Goal: Information Seeking & Learning: Check status

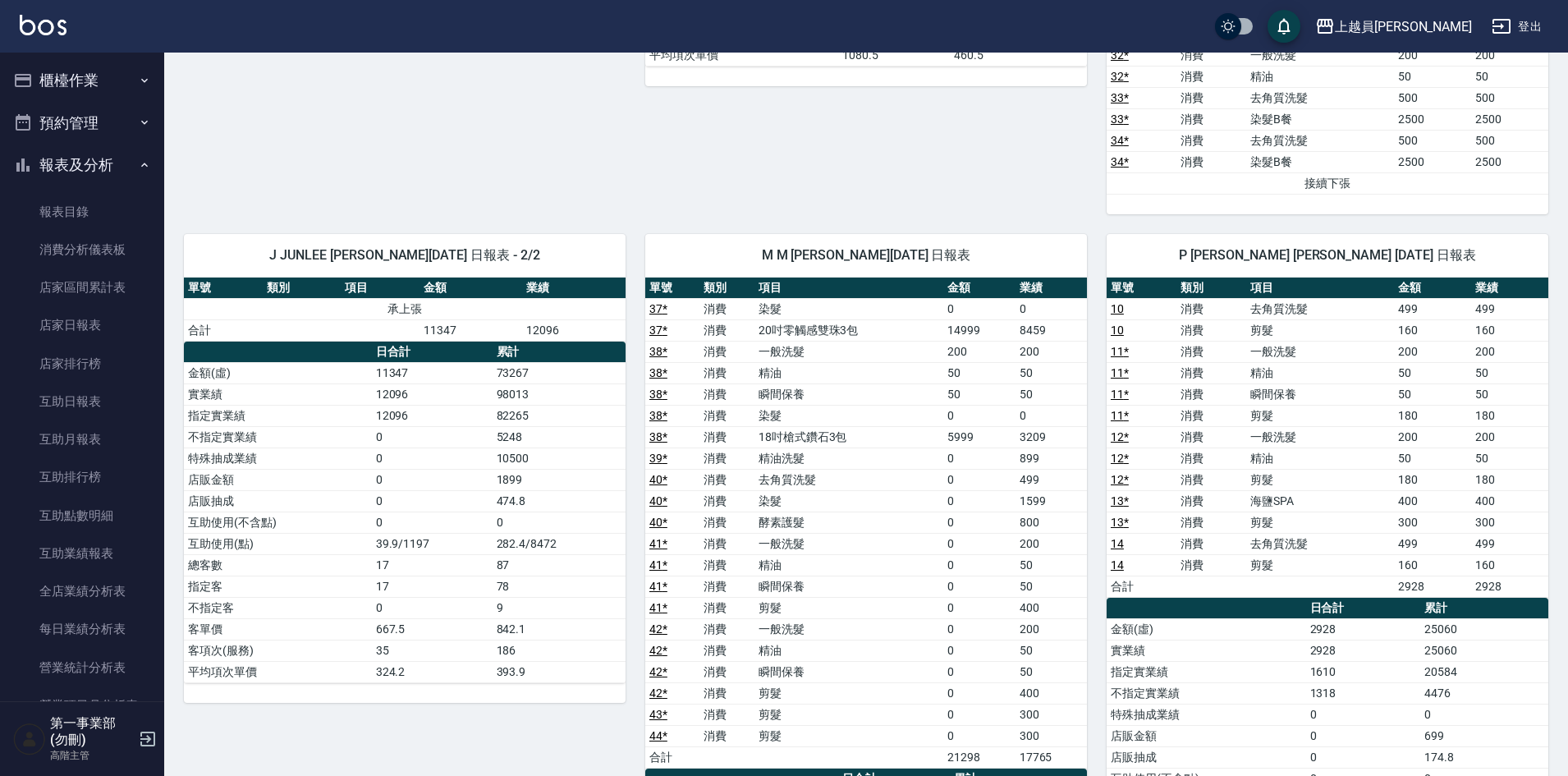
scroll to position [575, 0]
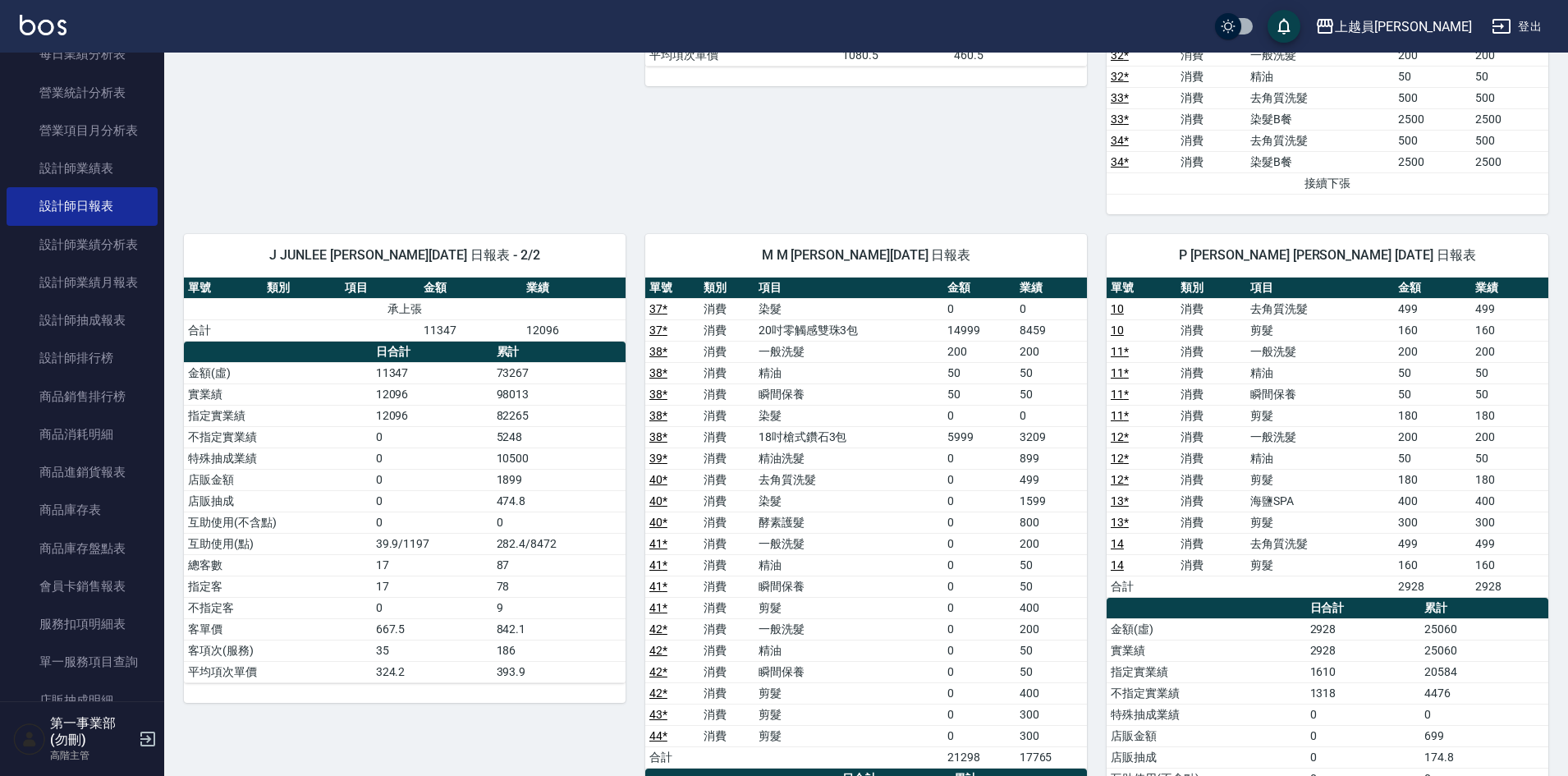
drag, startPoint x: 626, startPoint y: 203, endPoint x: 356, endPoint y: 111, distance: 285.2
click at [600, 208] on div "B [PERSON_NAME] [DATE] 日報表 單號 類別 項目 金額 業績 1 消費 去角質洗髮 499 499 1 消費 剪髮 160 160 2 …" at bounding box center [855, 512] width 1384 height 2340
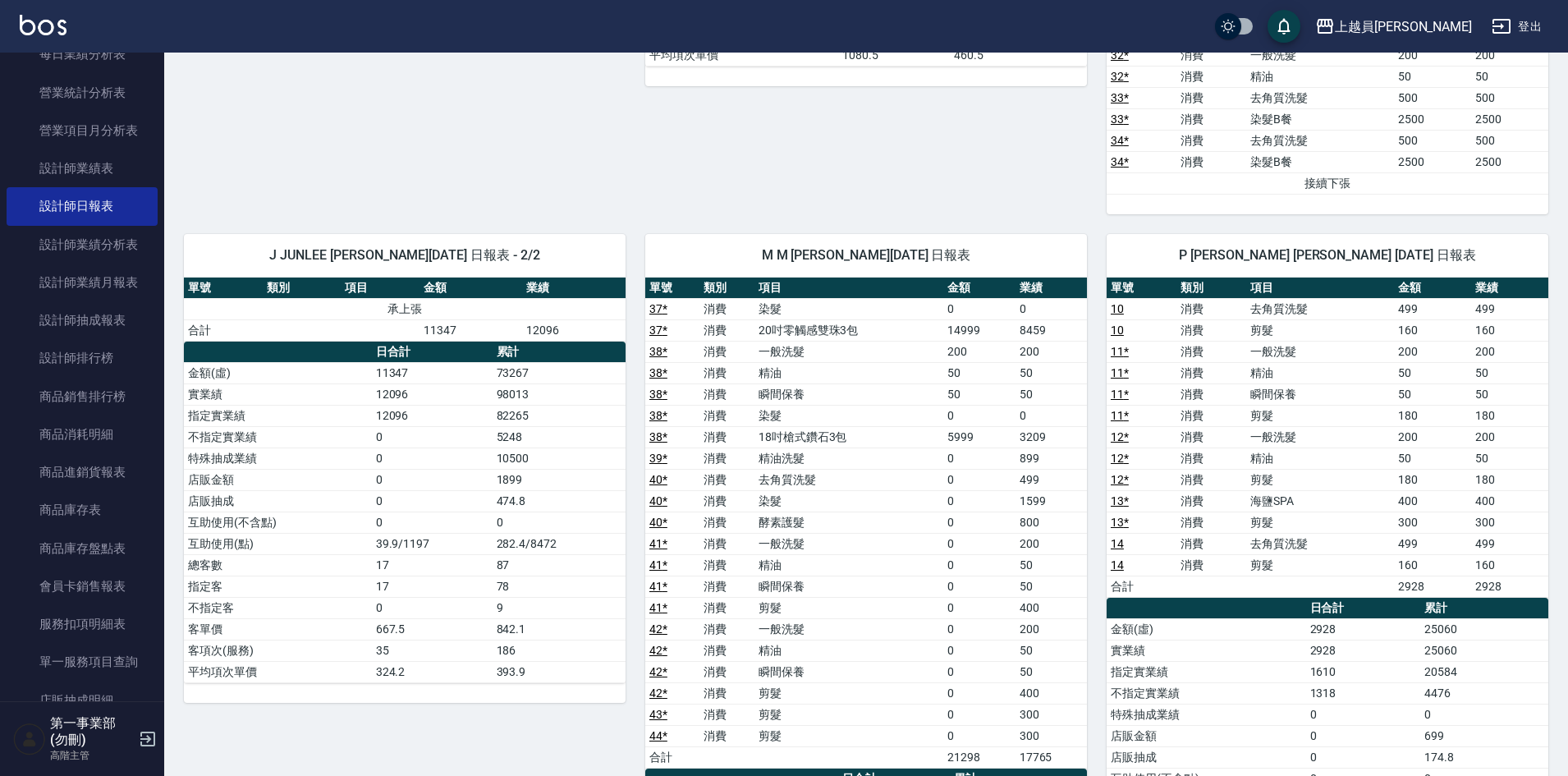
click at [680, 231] on div "M M [PERSON_NAME][DATE] 日報表 單號 類別 項目 金額 業績 37 * 消費 染髮 0 0 37 * 消費 20吋零觸感雙珠3包 14…" at bounding box center [855, 650] width 461 height 873
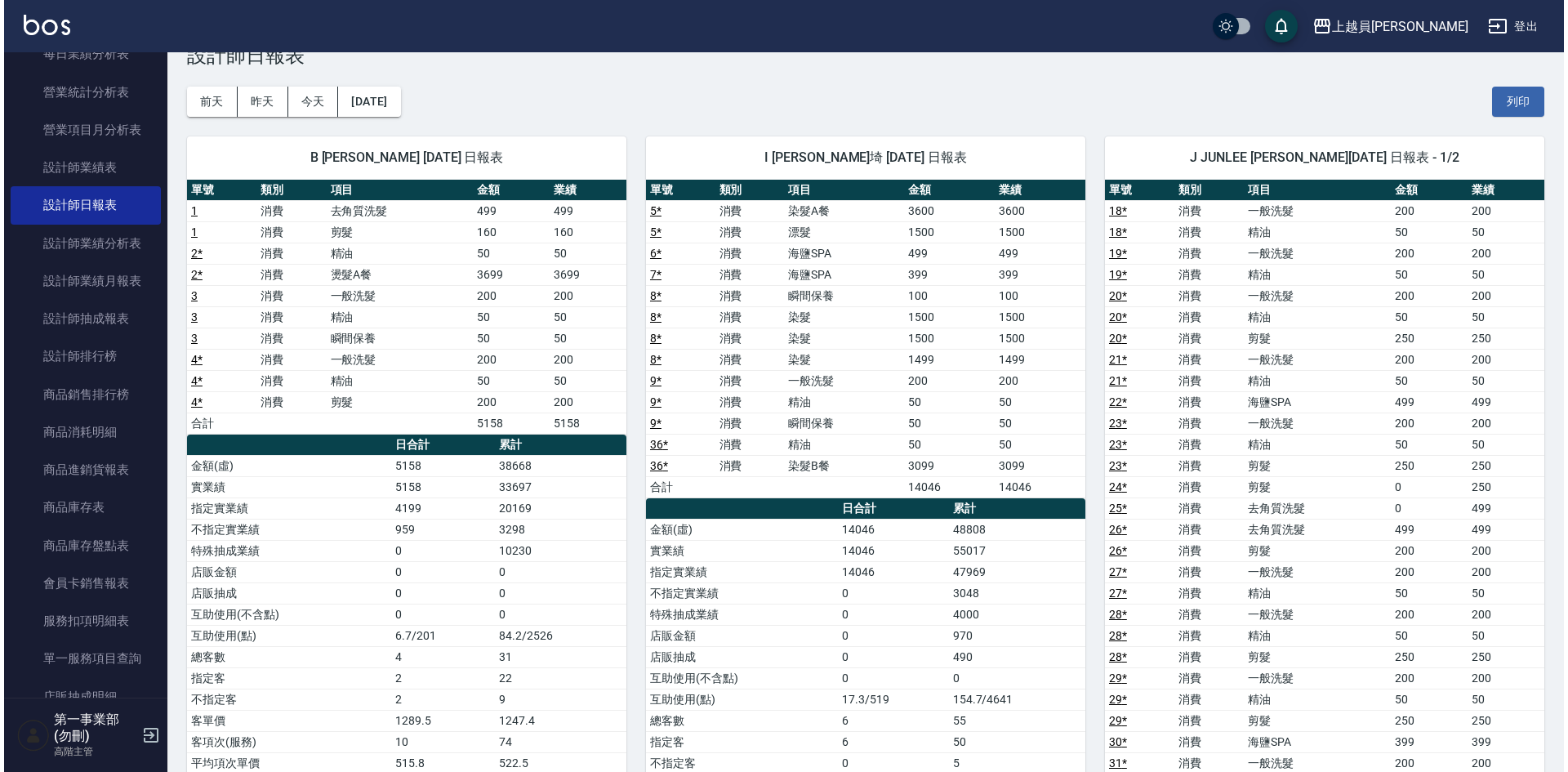
scroll to position [0, 0]
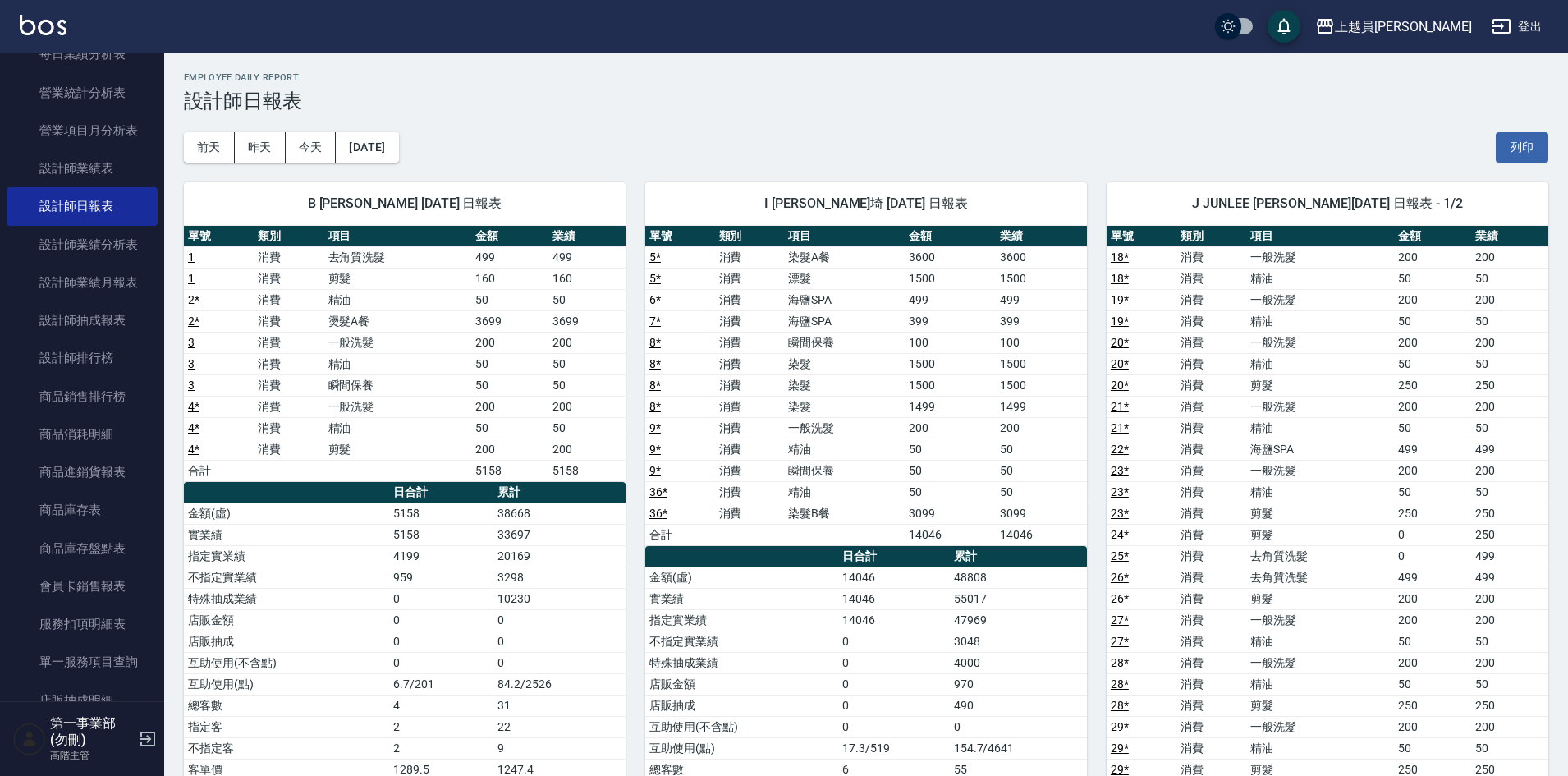
drag, startPoint x: 801, startPoint y: 134, endPoint x: 1225, endPoint y: 11, distance: 441.5
click at [802, 134] on div "[DATE] [DATE] [DATE] [DATE] 列印" at bounding box center [866, 147] width 1364 height 70
click at [103, 321] on link "設計師抽成報表" at bounding box center [82, 319] width 151 height 37
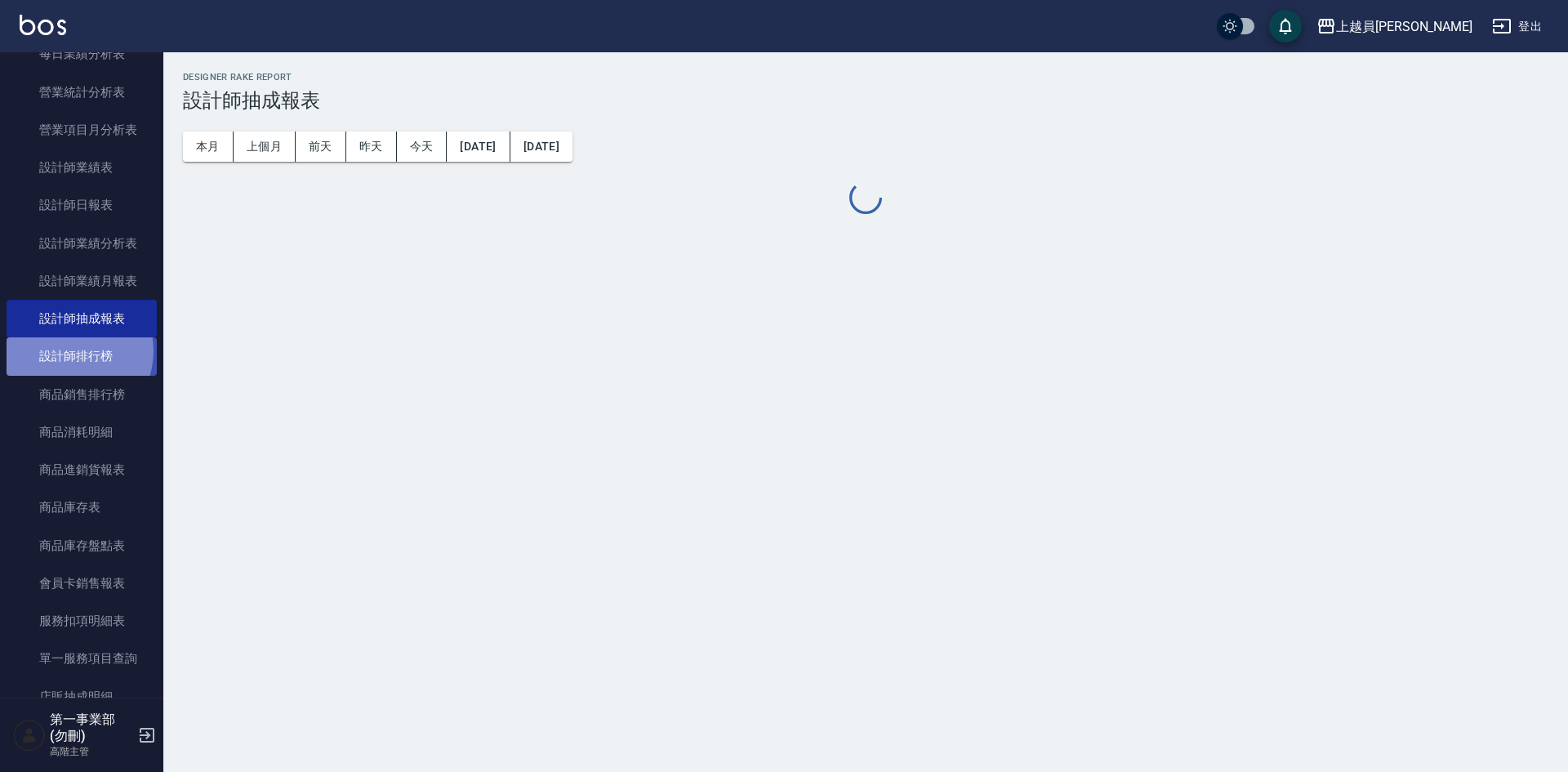
click at [67, 350] on link "設計師排行榜" at bounding box center [81, 355] width 150 height 37
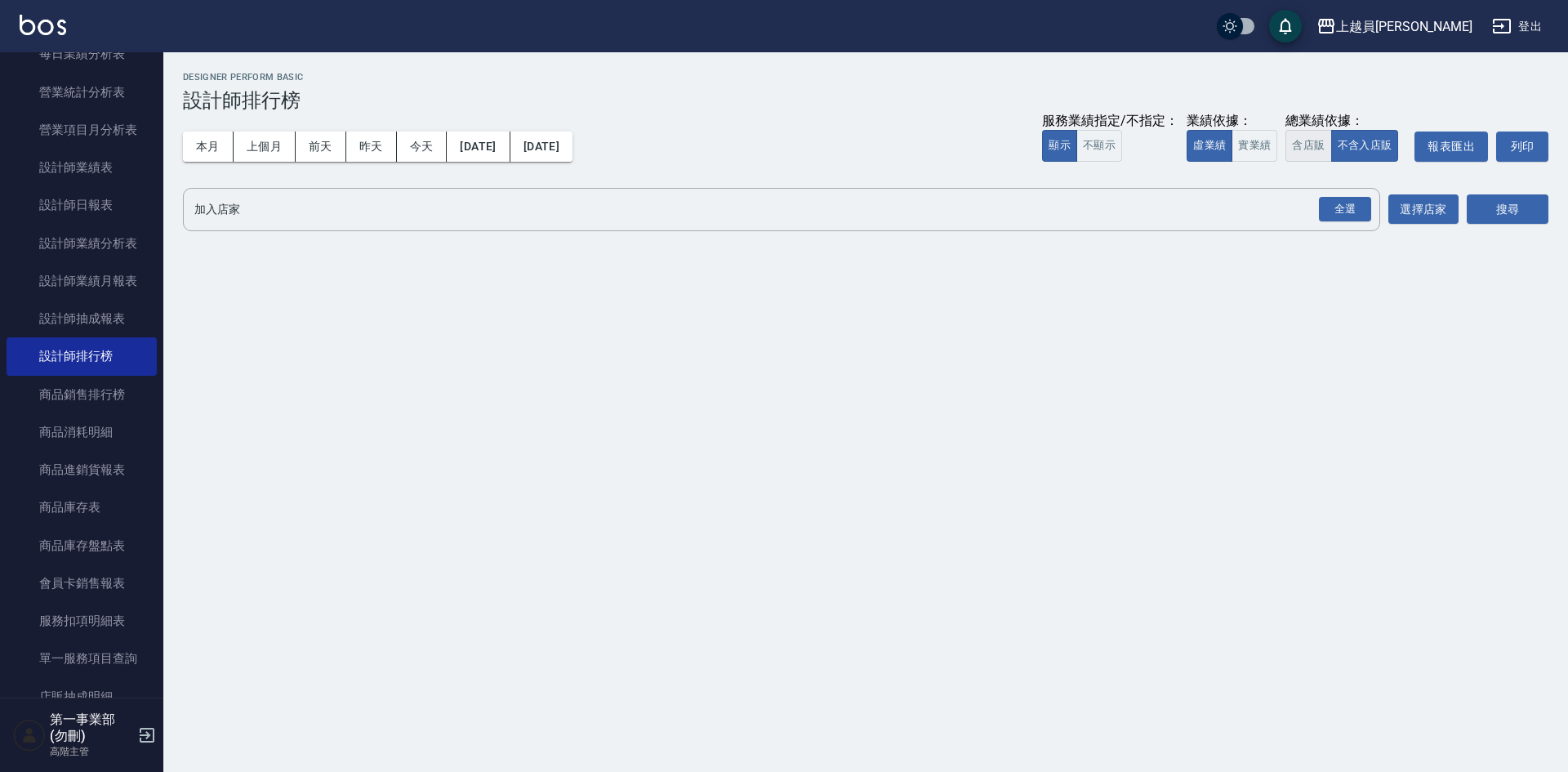
click at [1309, 143] on button "含店販" at bounding box center [1308, 145] width 46 height 31
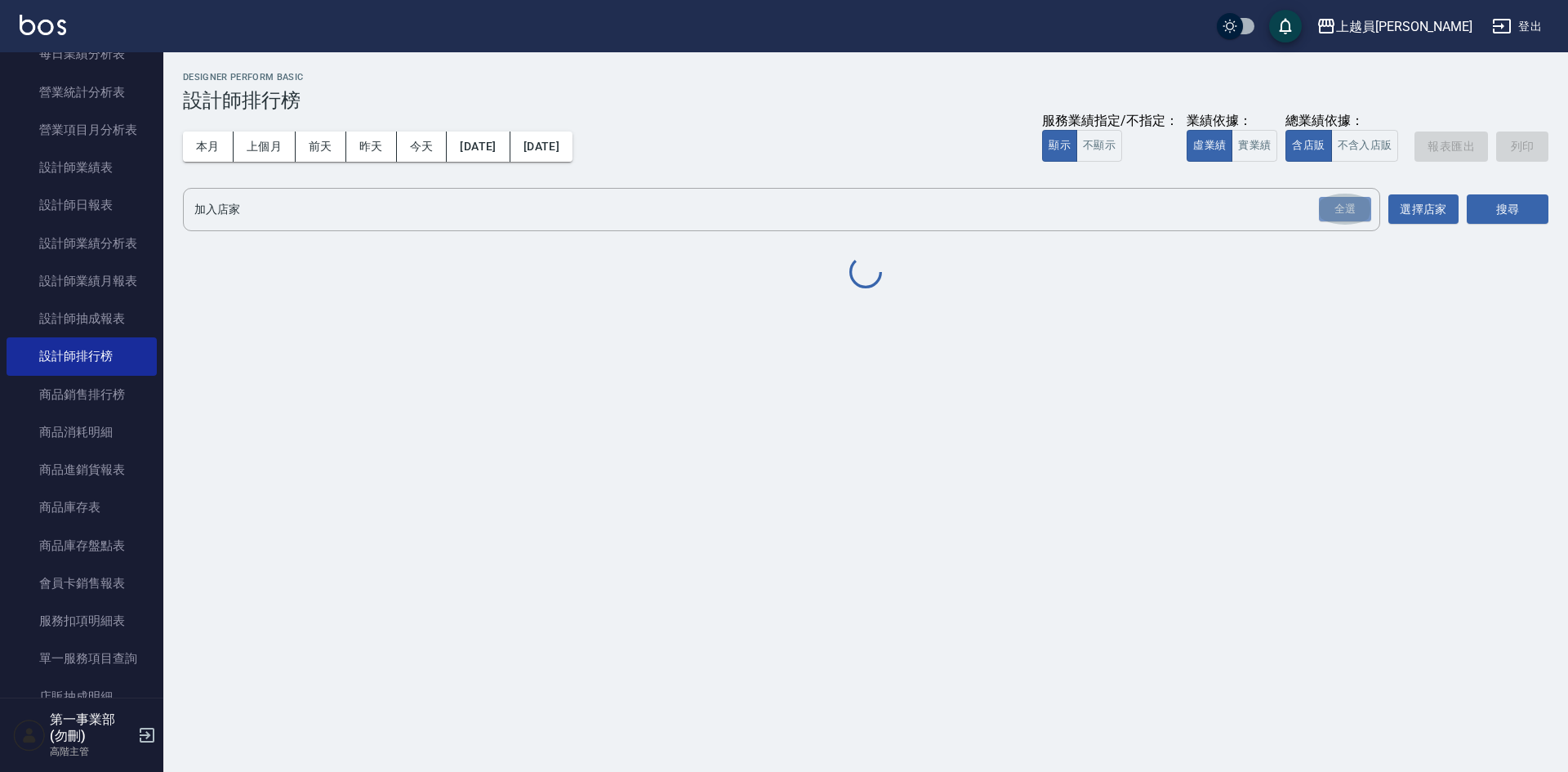
drag, startPoint x: 1343, startPoint y: 207, endPoint x: 1365, endPoint y: 216, distance: 23.8
click at [1343, 208] on div "全選" at bounding box center [1345, 209] width 52 height 26
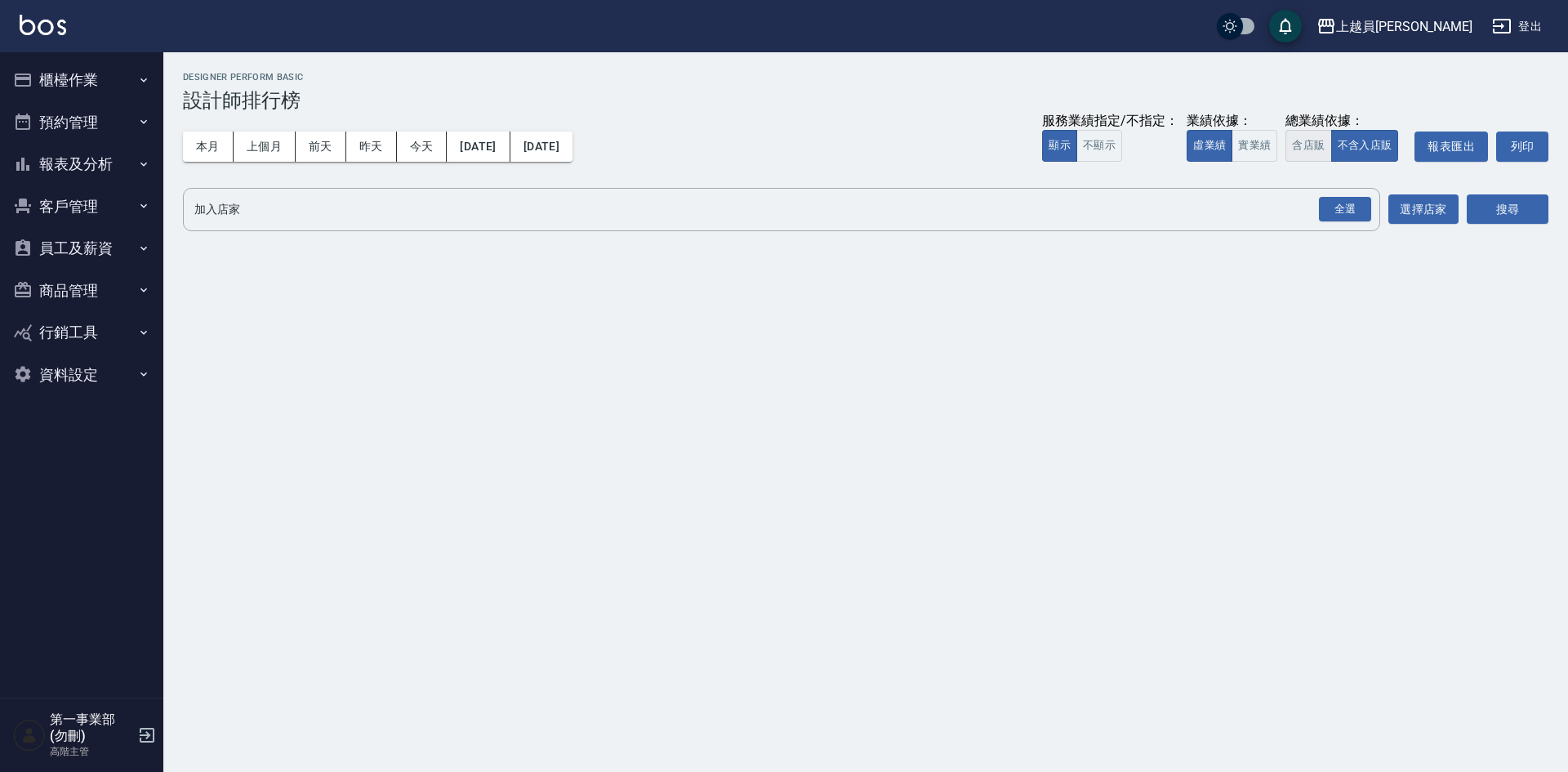
click at [1307, 143] on button "含店販" at bounding box center [1308, 145] width 46 height 31
drag, startPoint x: 1350, startPoint y: 212, endPoint x: 1488, endPoint y: 231, distance: 139.3
click at [1351, 212] on div "全選" at bounding box center [1345, 209] width 52 height 26
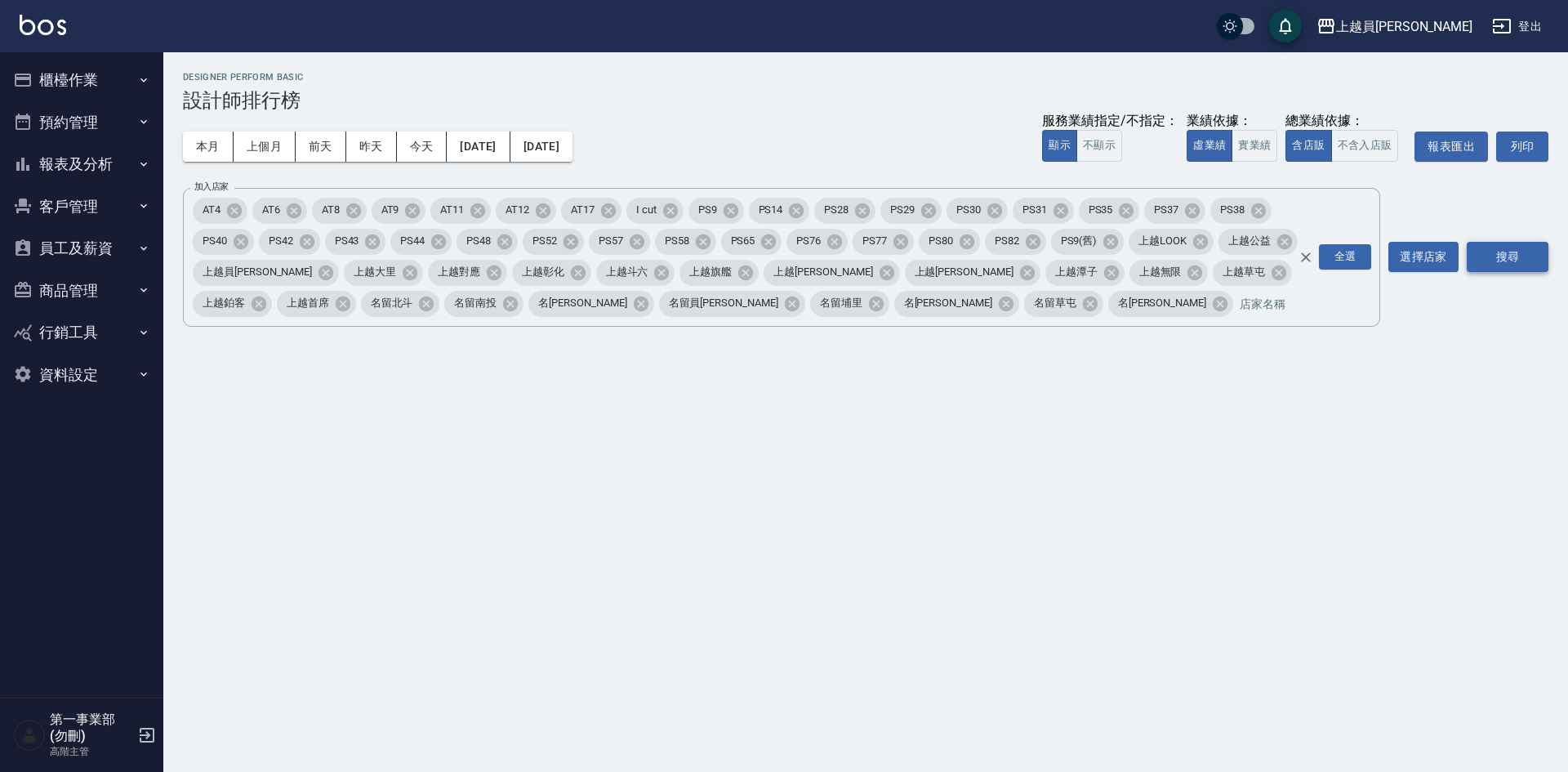
click at [1523, 246] on button "搜尋" at bounding box center [1508, 257] width 82 height 31
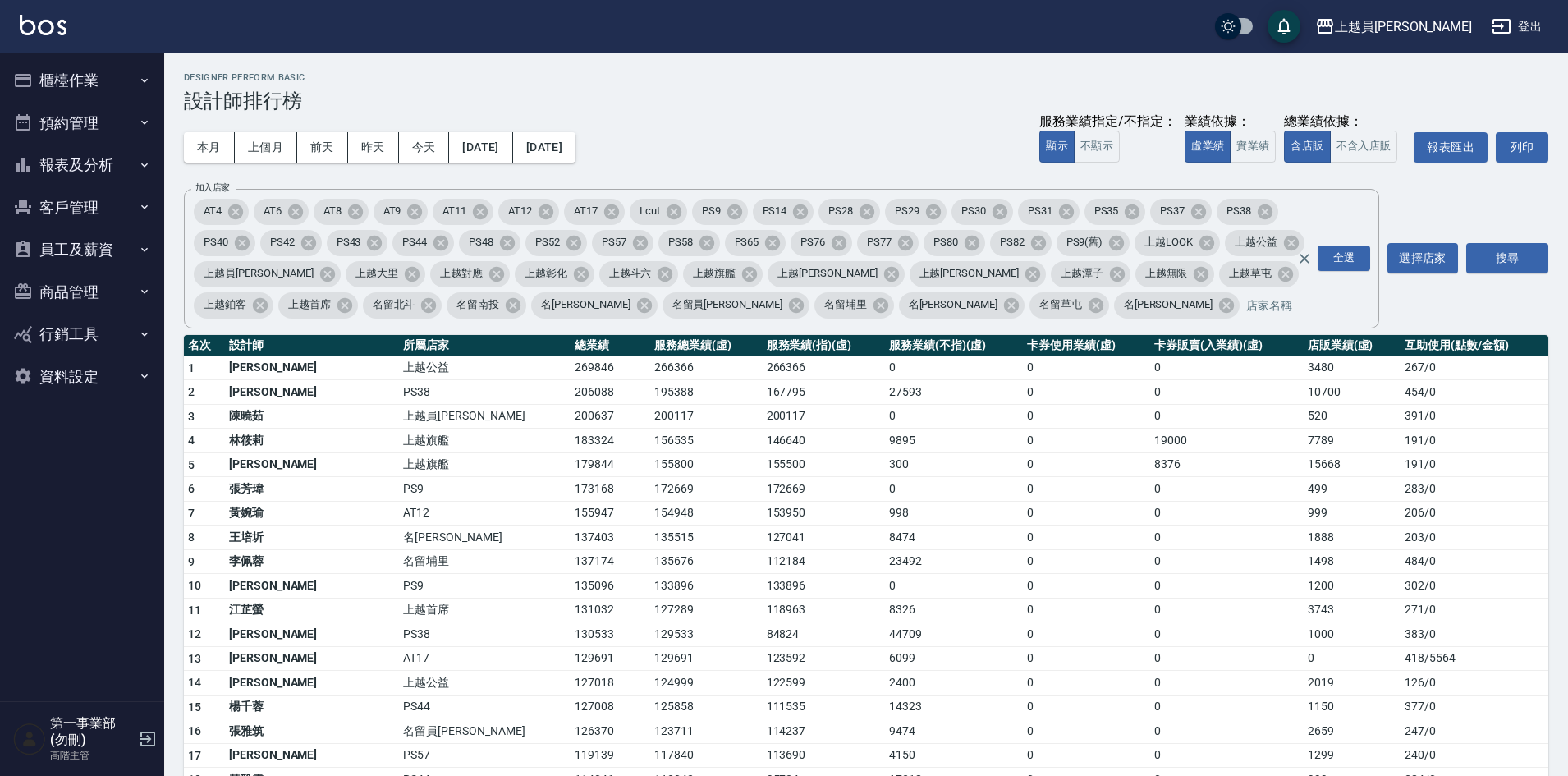
click at [565, 101] on h3 "設計師排行榜" at bounding box center [866, 101] width 1364 height 23
click at [657, 94] on h3 "設計師排行榜" at bounding box center [866, 101] width 1364 height 23
click at [692, 85] on div "Designer Perform Basic 設計師排行榜" at bounding box center [866, 92] width 1364 height 40
click at [888, 121] on div "本月 上個月 前天 昨天 今天 2025/09/01 2025/09/15 服務業績指定/不指定： 顯示 不顯示 業績依據： 虛業績 實業績 總業績依據： 含…" at bounding box center [866, 147] width 1364 height 70
click at [1168, 503] on td "0" at bounding box center [1226, 513] width 152 height 25
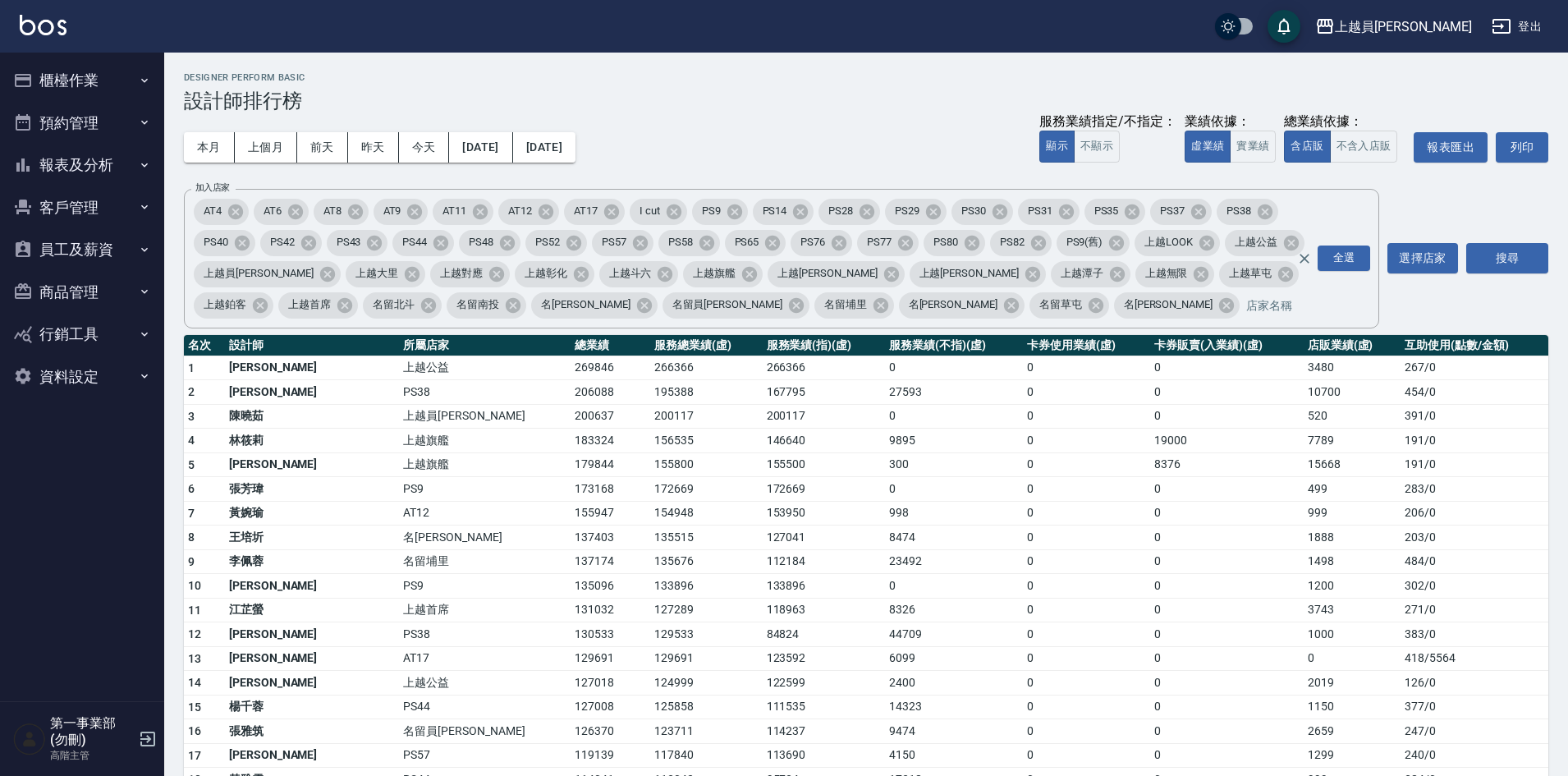
click at [868, 123] on div "本月 上個月 前天 昨天 今天 2025/09/01 2025/09/15 服務業績指定/不指定： 顯示 不顯示 業績依據： 虛業績 實業績 總業績依據： 含…" at bounding box center [866, 147] width 1364 height 70
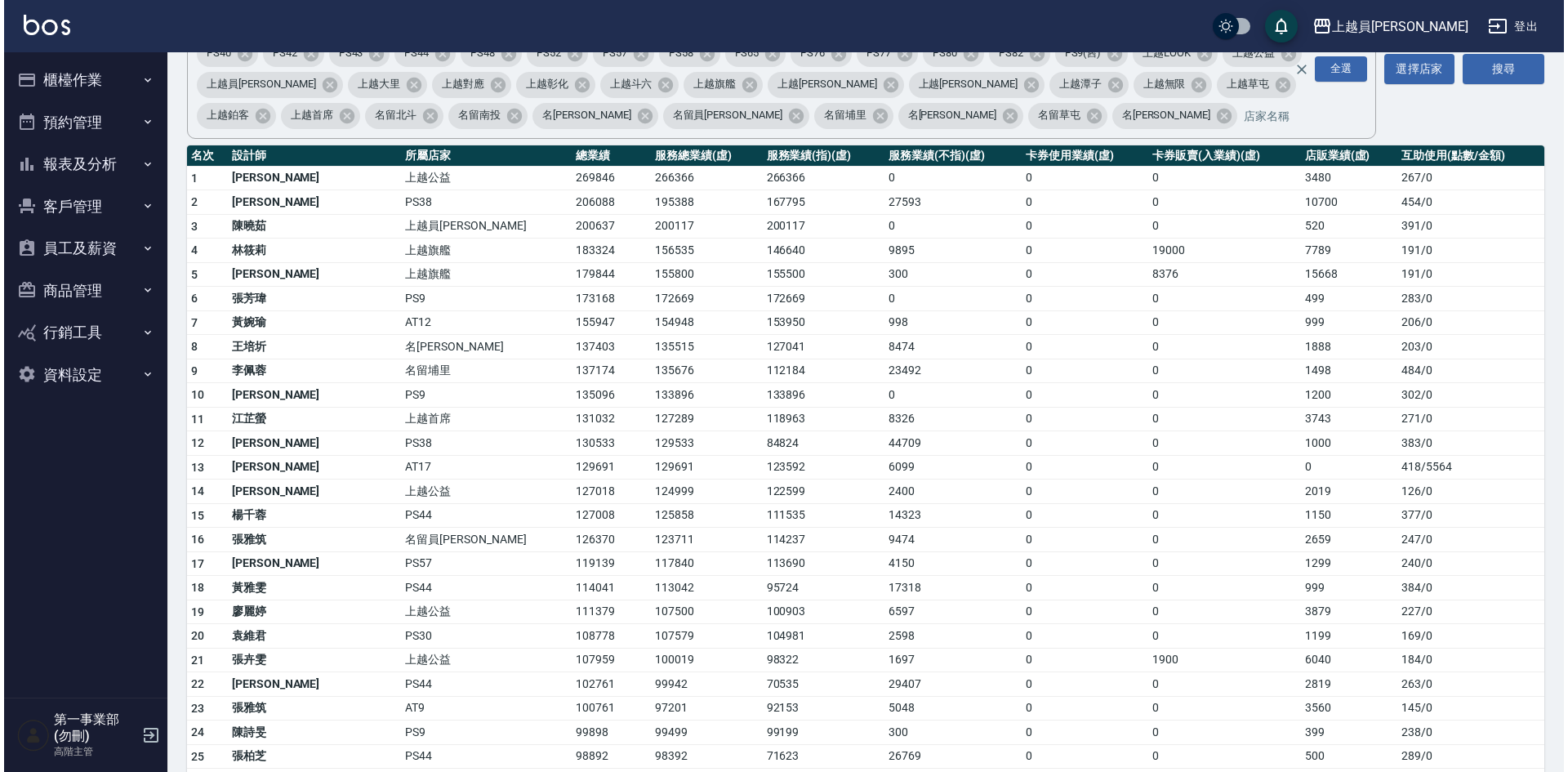
scroll to position [245, 0]
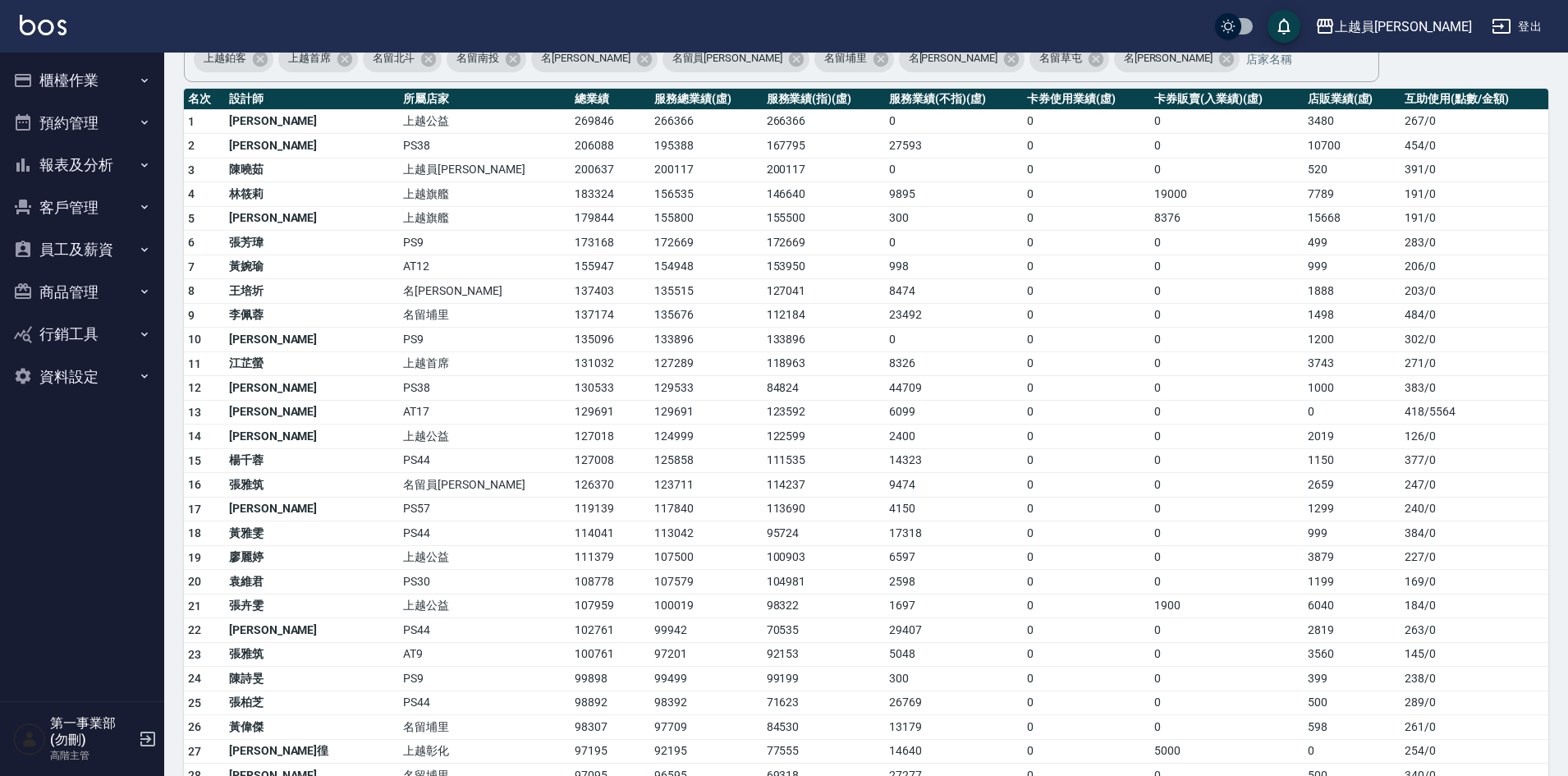
click at [1228, 362] on td "0" at bounding box center [1226, 364] width 152 height 25
click at [1431, 27] on div "上越員[PERSON_NAME]" at bounding box center [1403, 26] width 137 height 20
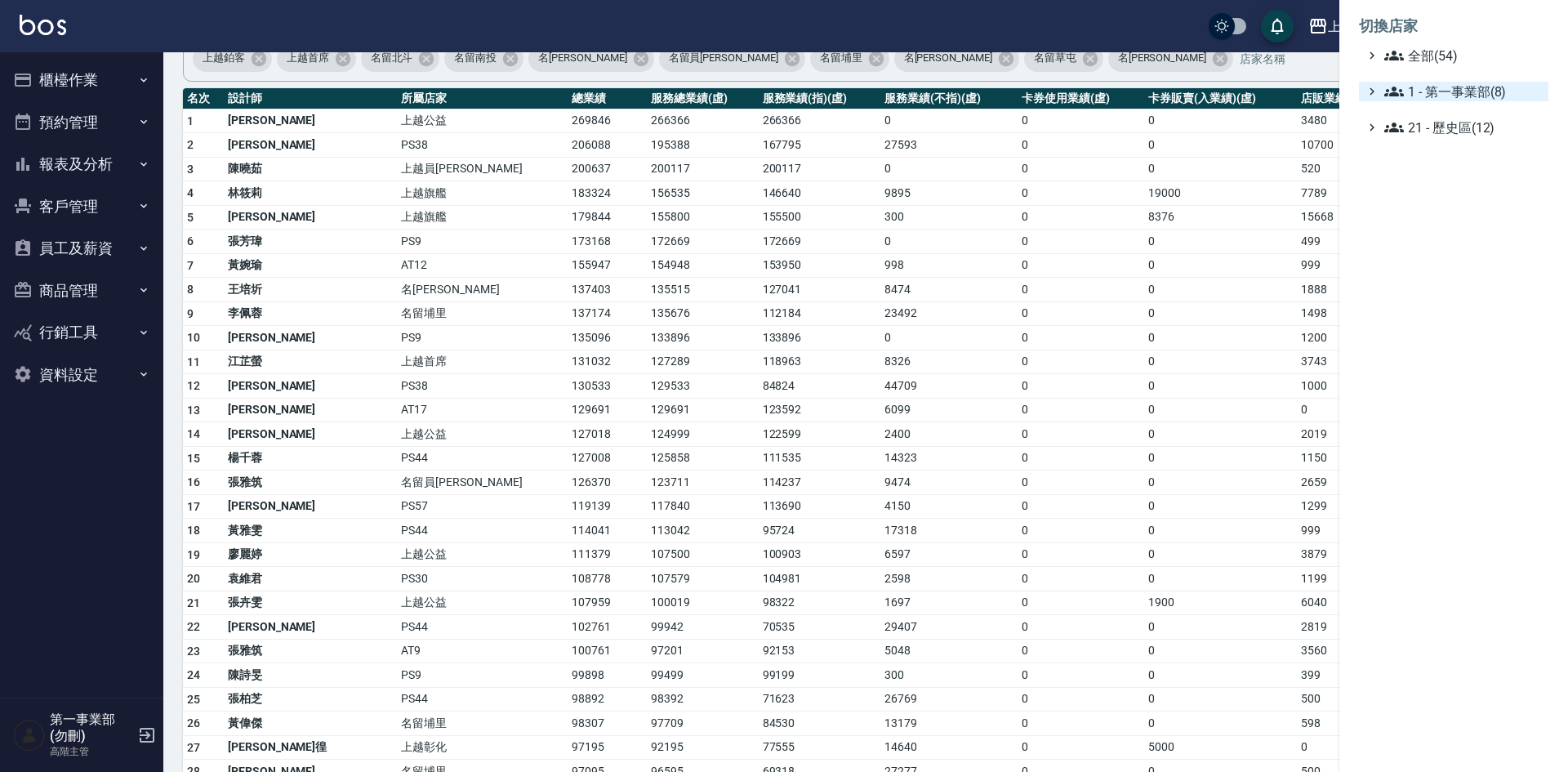
click at [1457, 83] on span "1 - 第一事業部(8)" at bounding box center [1463, 92] width 157 height 20
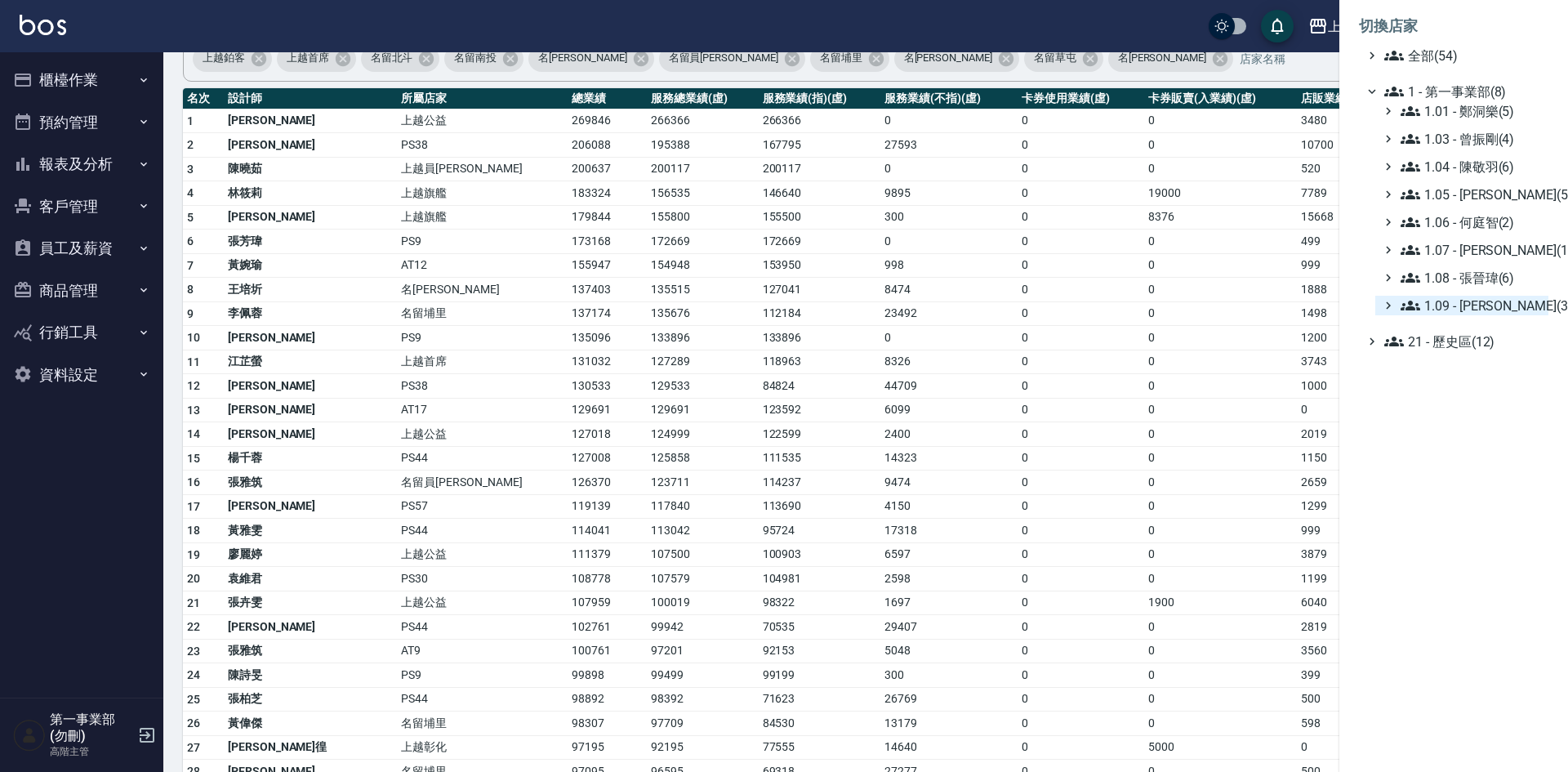
click at [1489, 298] on span "1.09 - 劉純億(3)" at bounding box center [1472, 305] width 141 height 20
click at [1479, 352] on span "PS38" at bounding box center [1474, 350] width 136 height 20
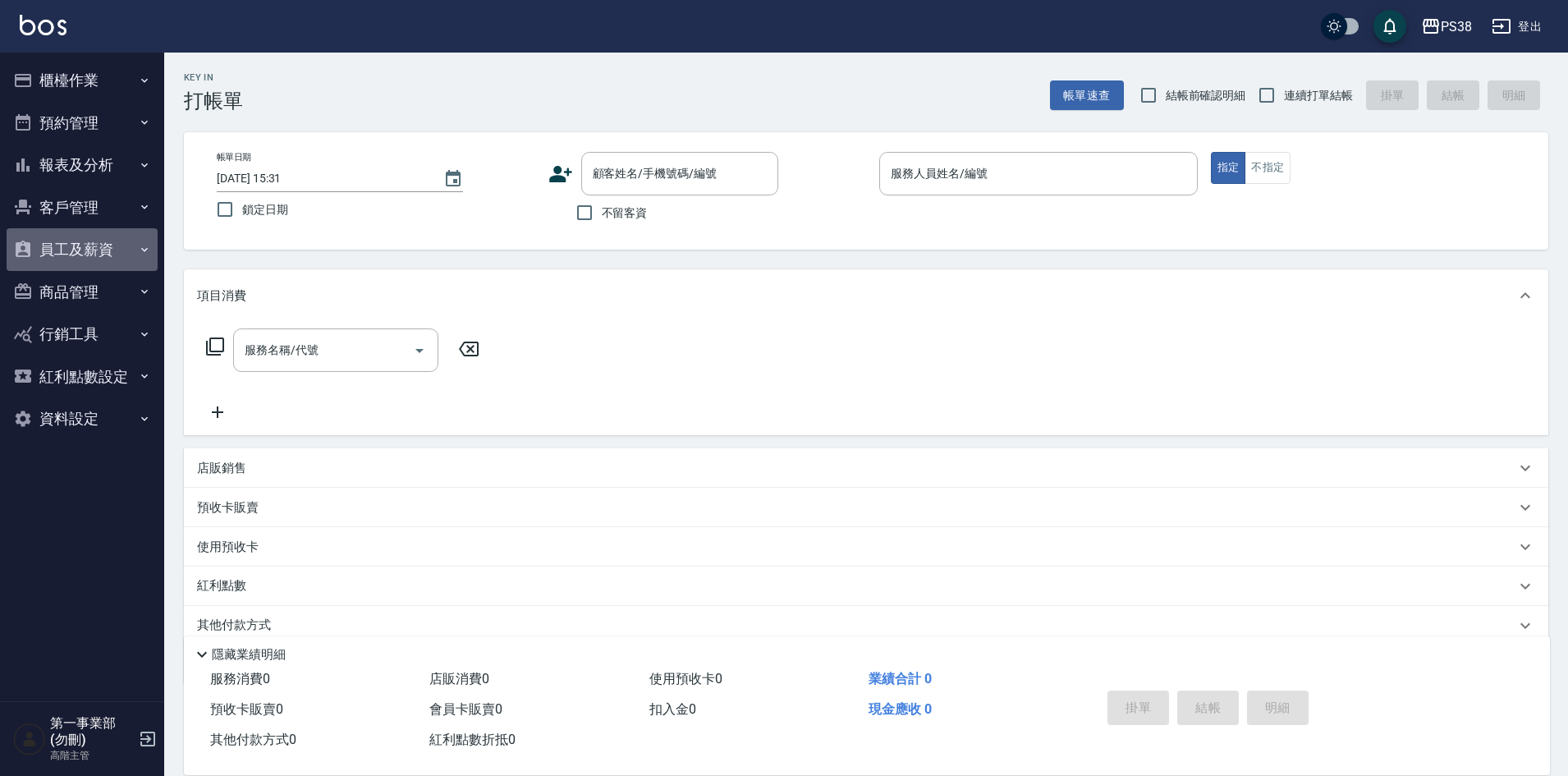
click at [100, 240] on button "員工及薪資" at bounding box center [82, 249] width 151 height 43
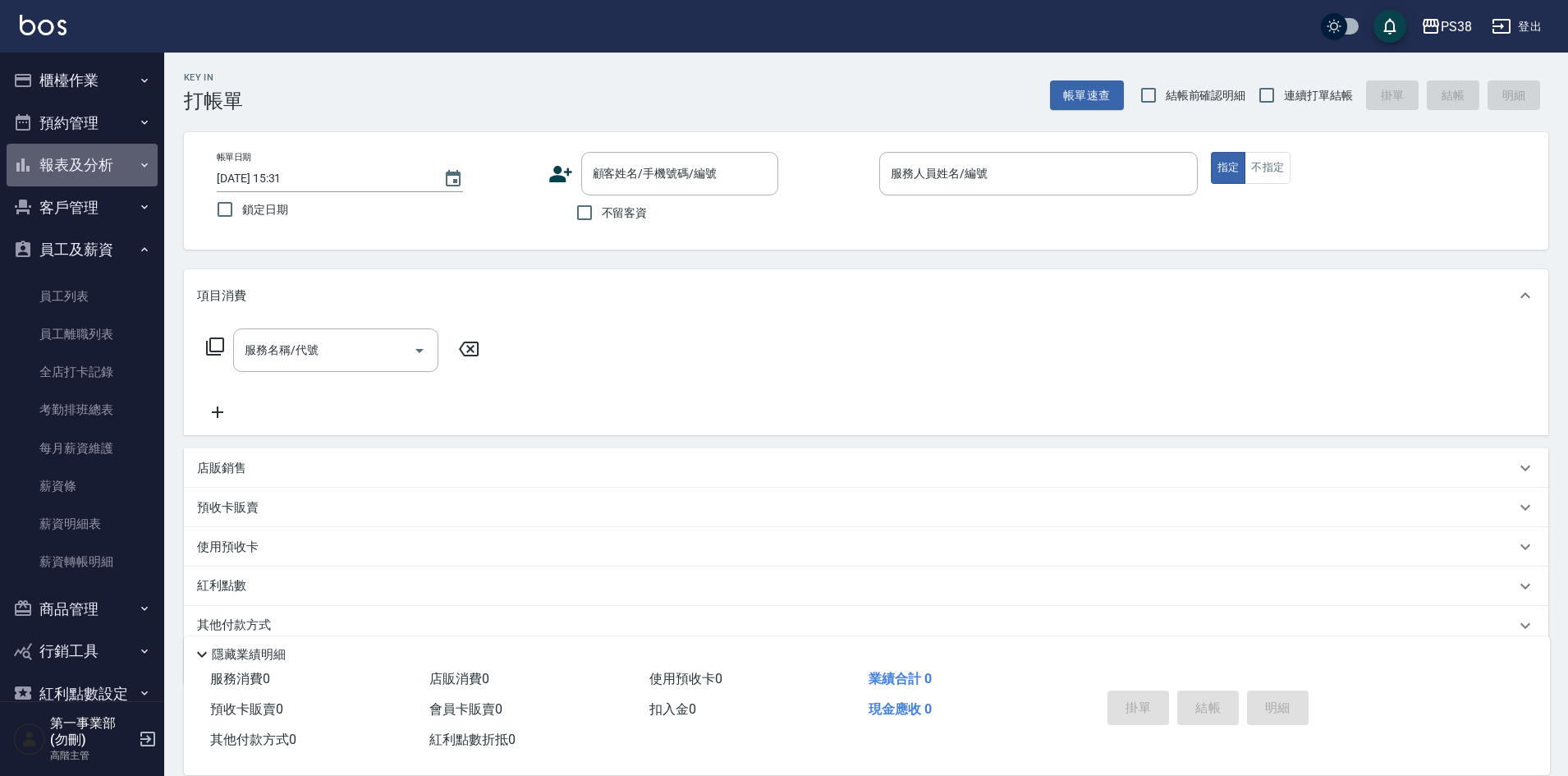
click at [83, 165] on button "報表及分析" at bounding box center [82, 165] width 151 height 43
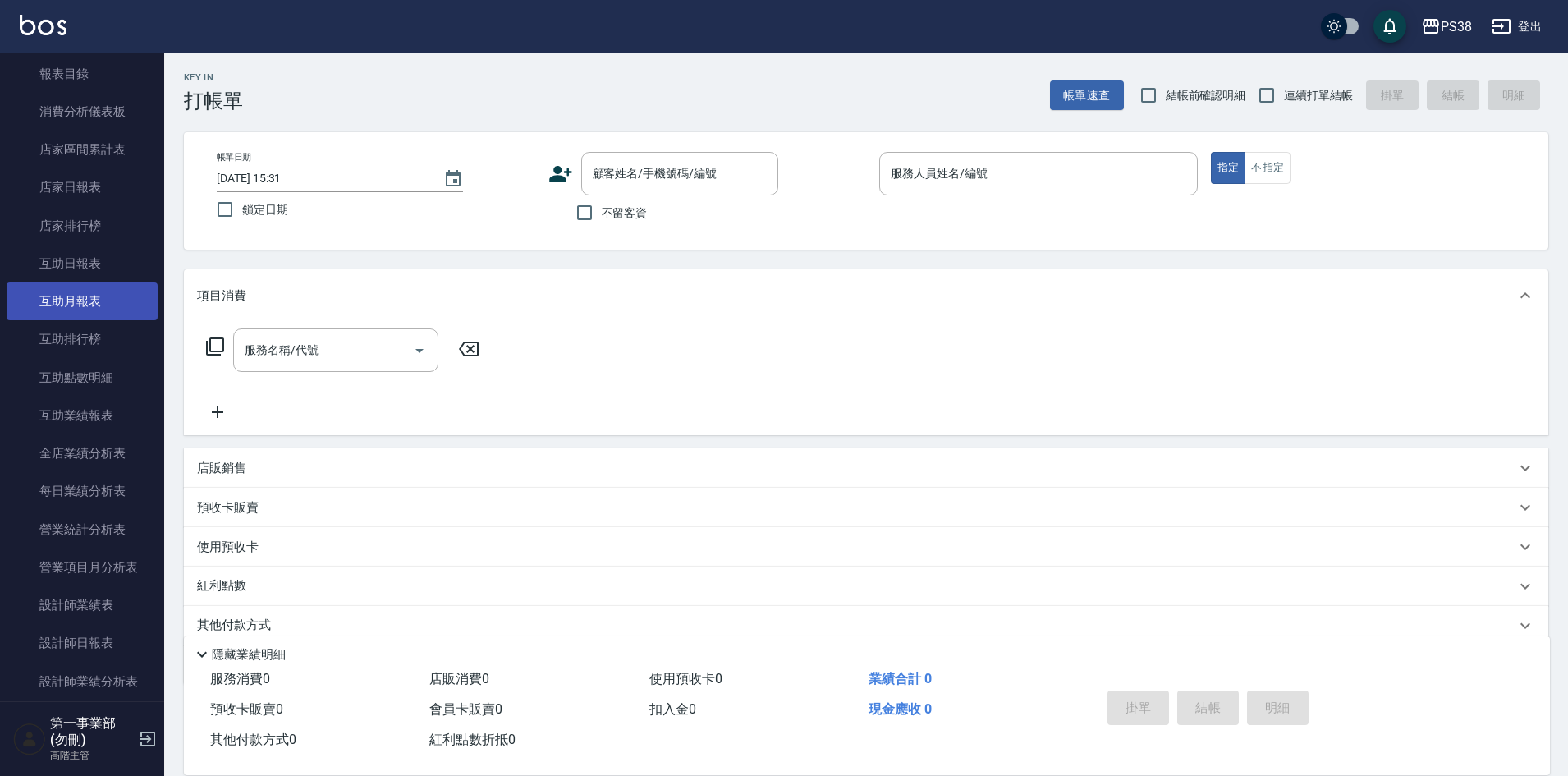
scroll to position [164, 0]
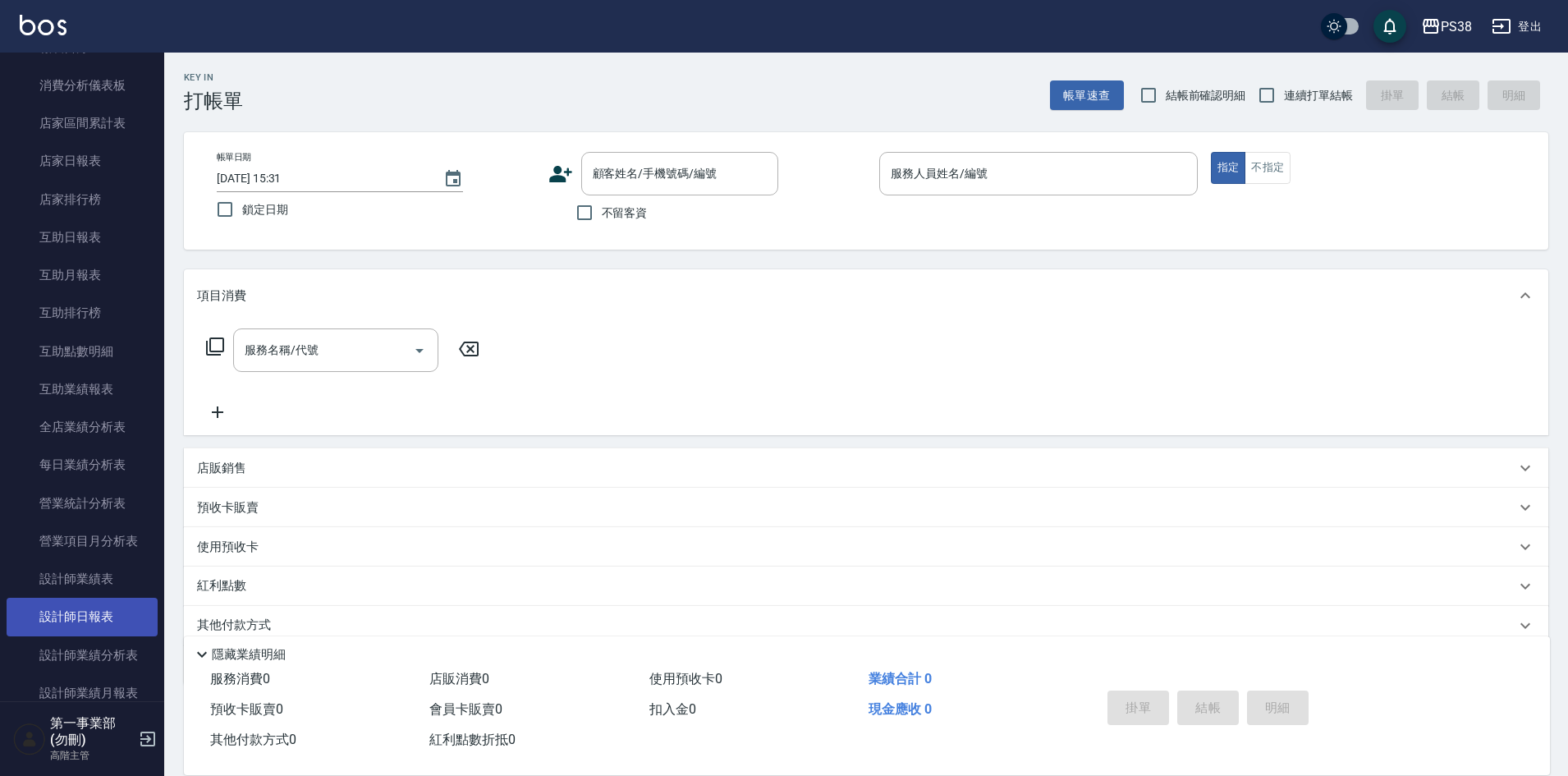
click at [102, 609] on link "設計師日報表" at bounding box center [82, 616] width 151 height 37
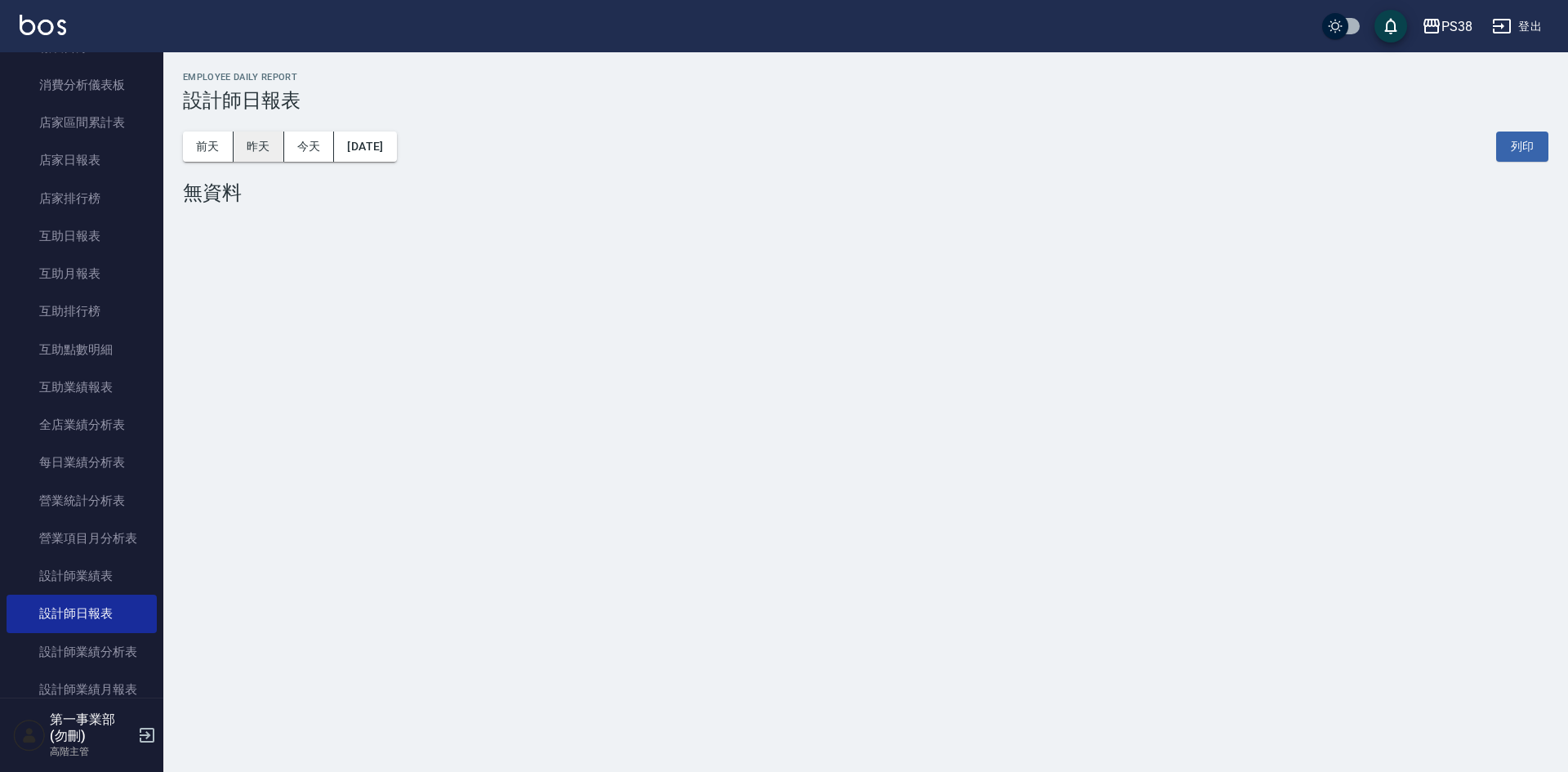
click at [252, 149] on button "昨天" at bounding box center [259, 147] width 51 height 31
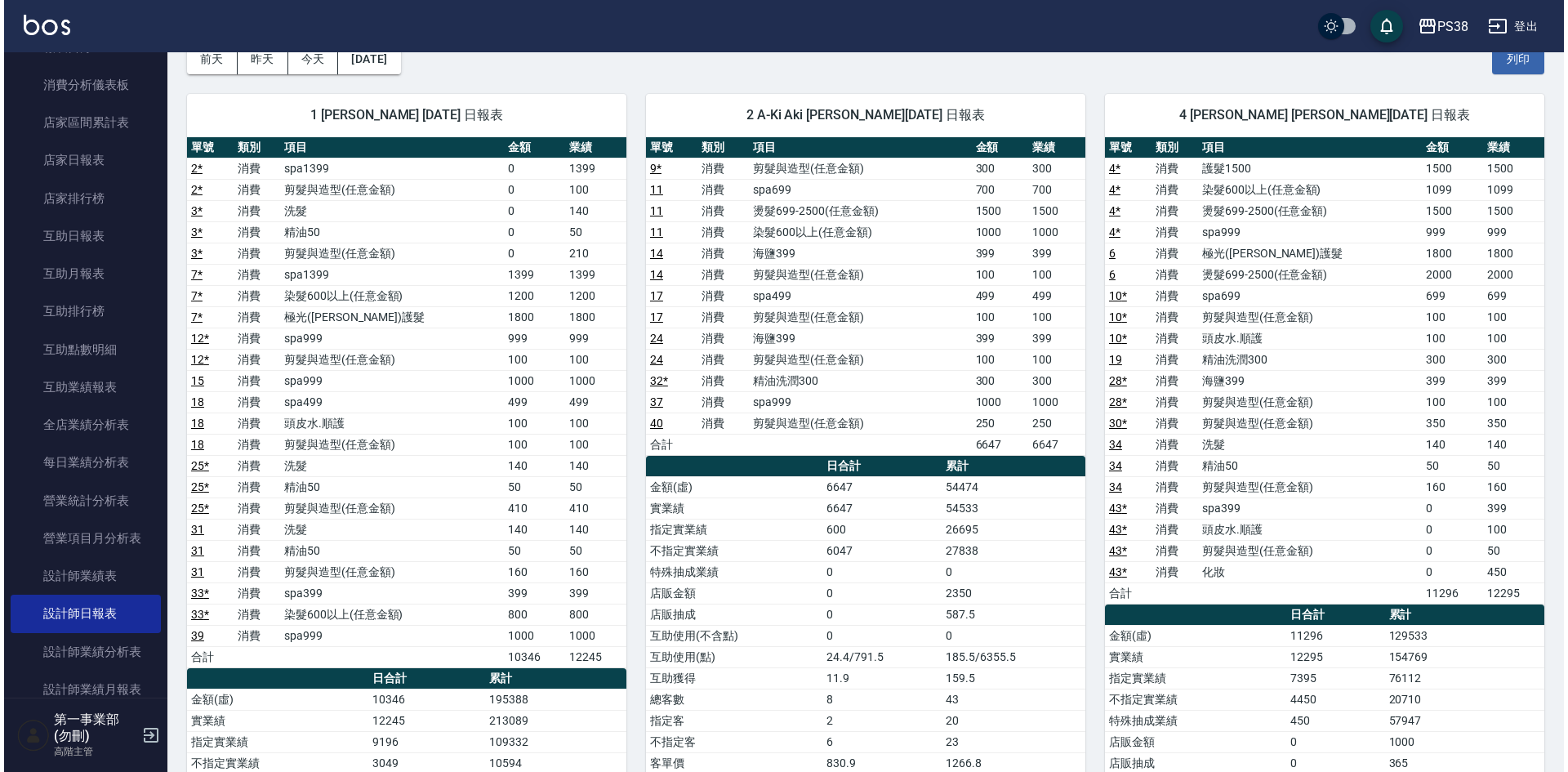
scroll to position [82, 0]
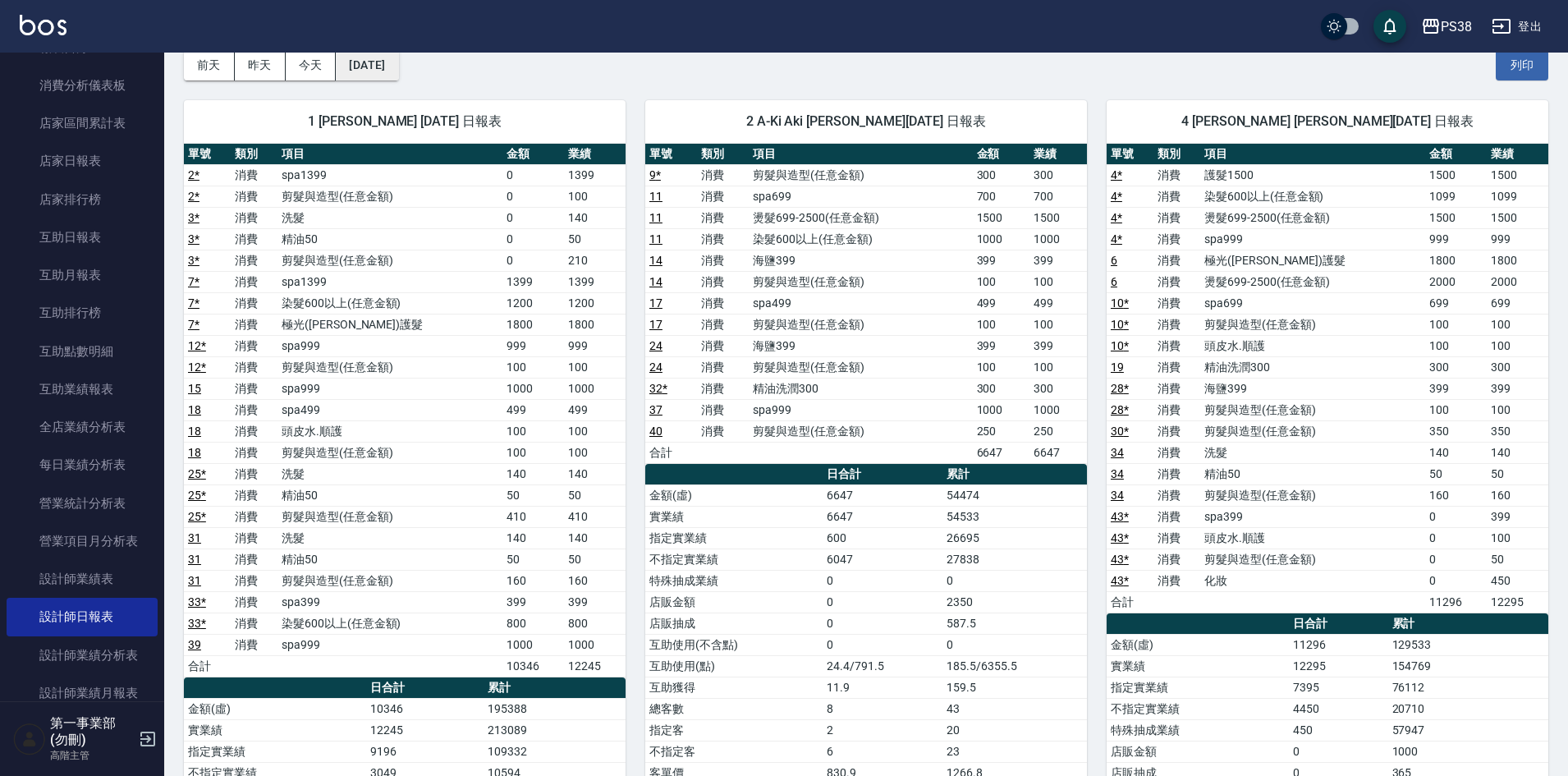
click at [396, 64] on button "2025/09/14" at bounding box center [366, 65] width 62 height 31
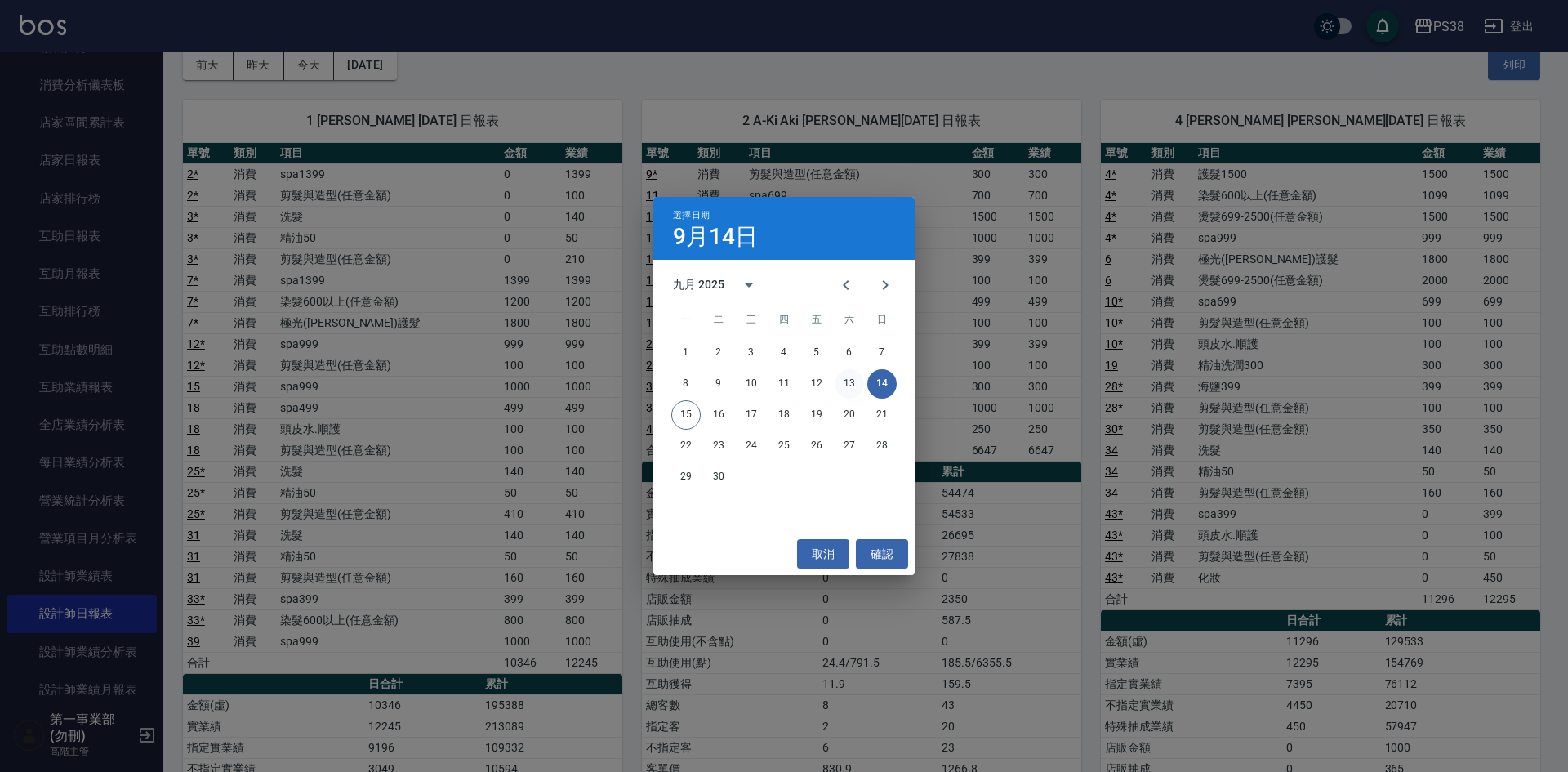
click at [851, 386] on button "13" at bounding box center [849, 384] width 30 height 30
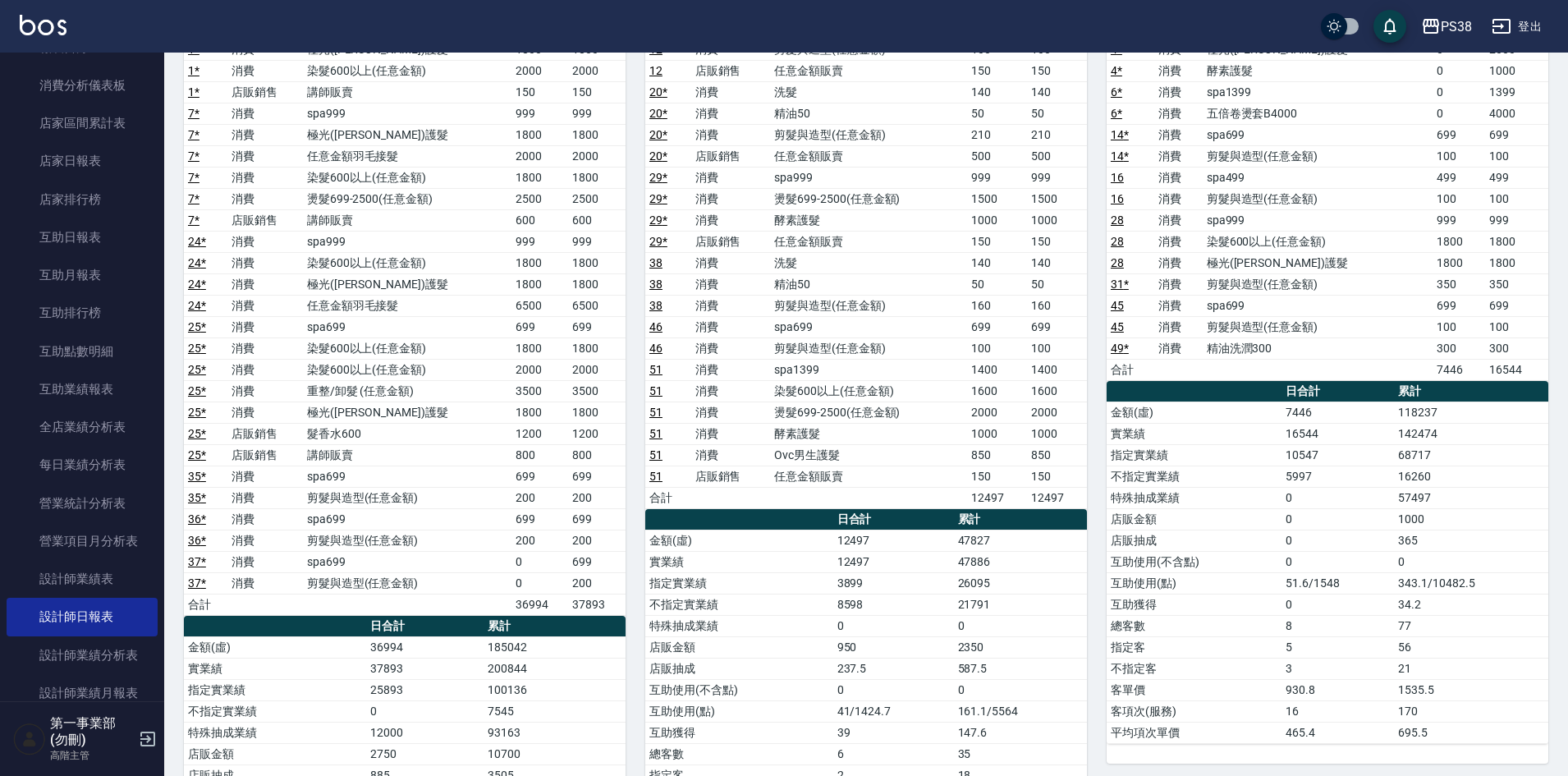
scroll to position [247, 0]
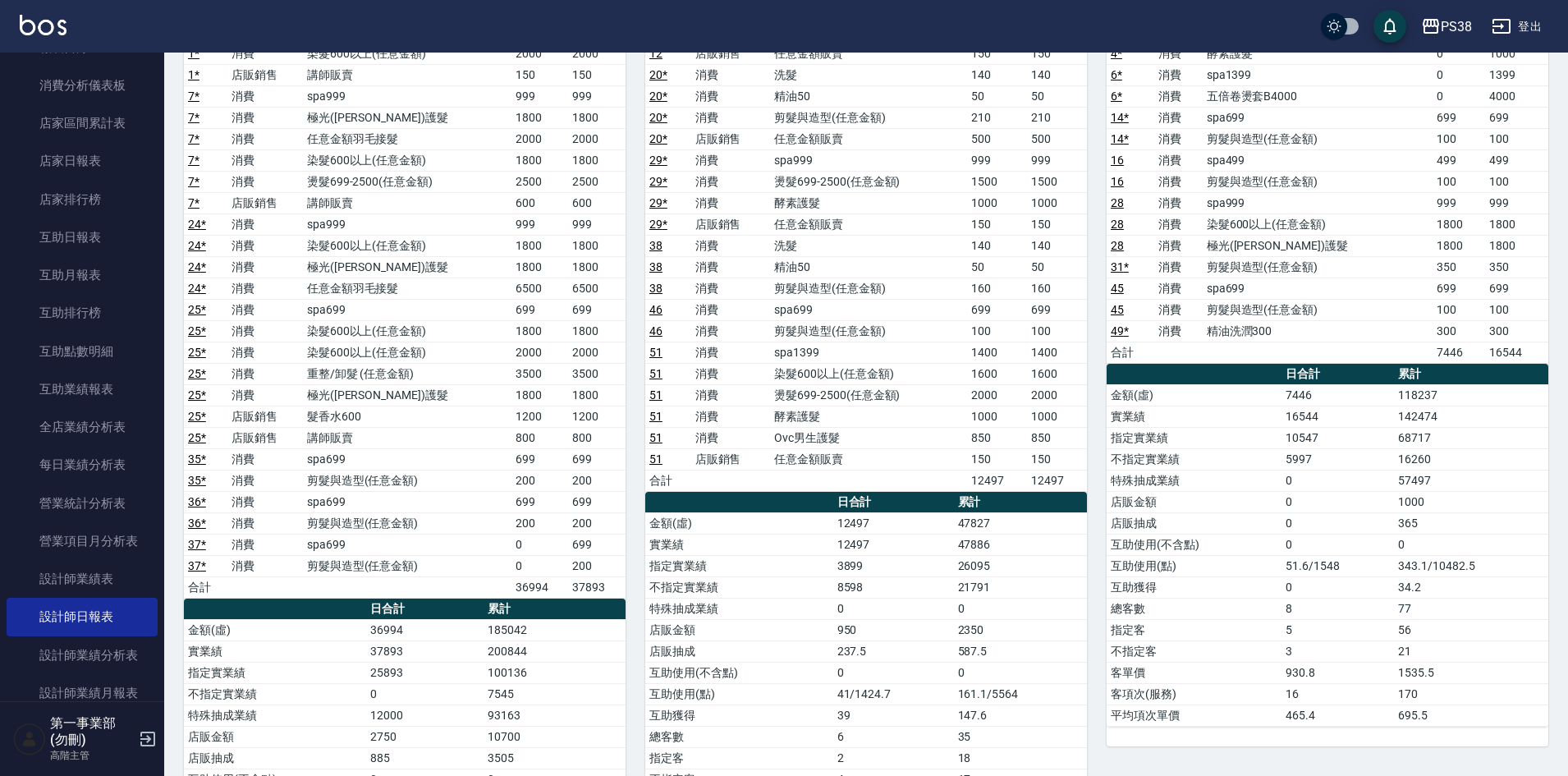
drag, startPoint x: 1130, startPoint y: 563, endPoint x: 1127, endPoint y: 555, distance: 8.5
click at [1130, 563] on td "互助使用(點)" at bounding box center [1194, 566] width 175 height 21
click at [1334, 247] on td "極光(黑耀光)護髮" at bounding box center [1318, 246] width 230 height 21
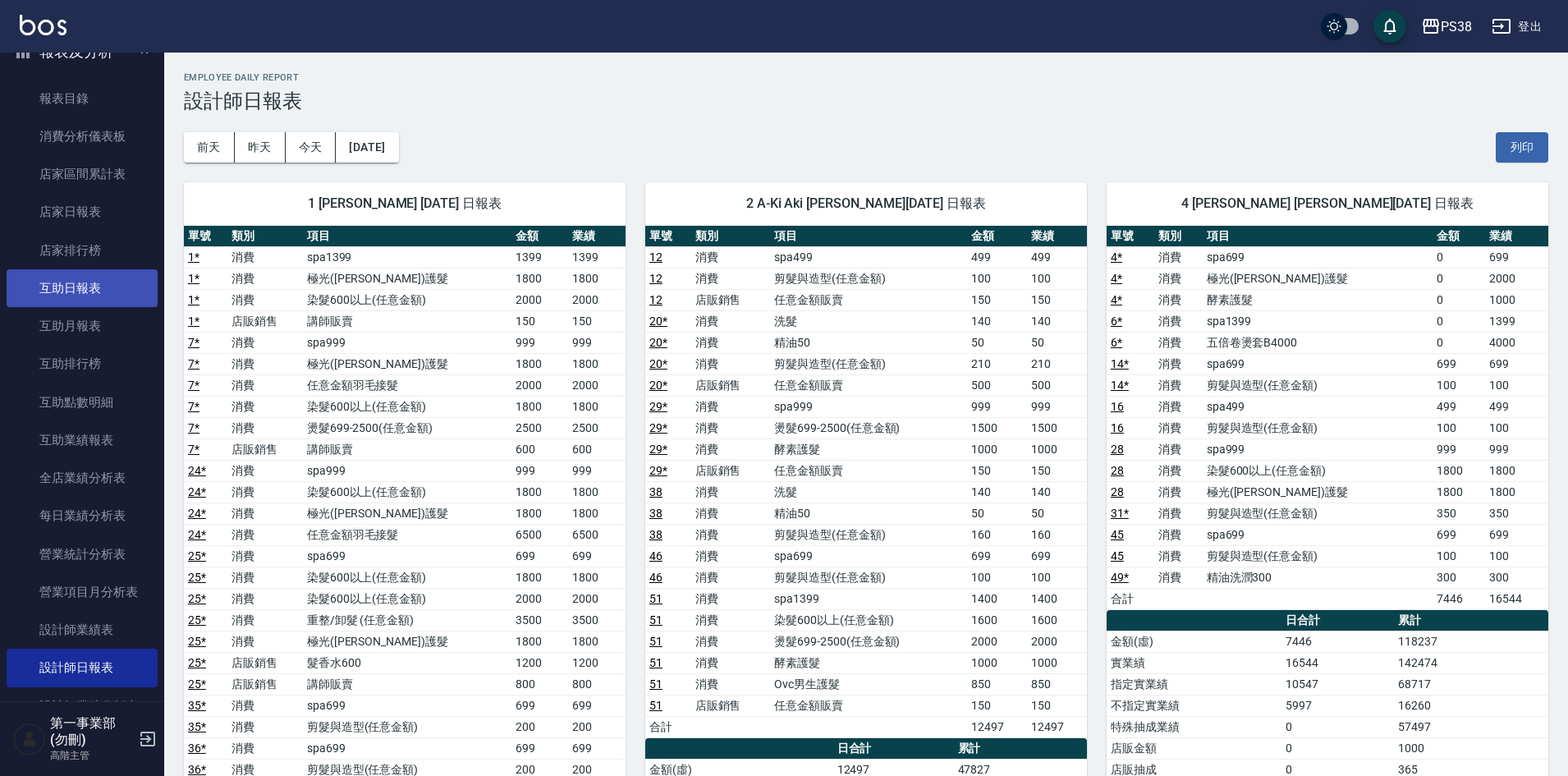
scroll to position [164, 0]
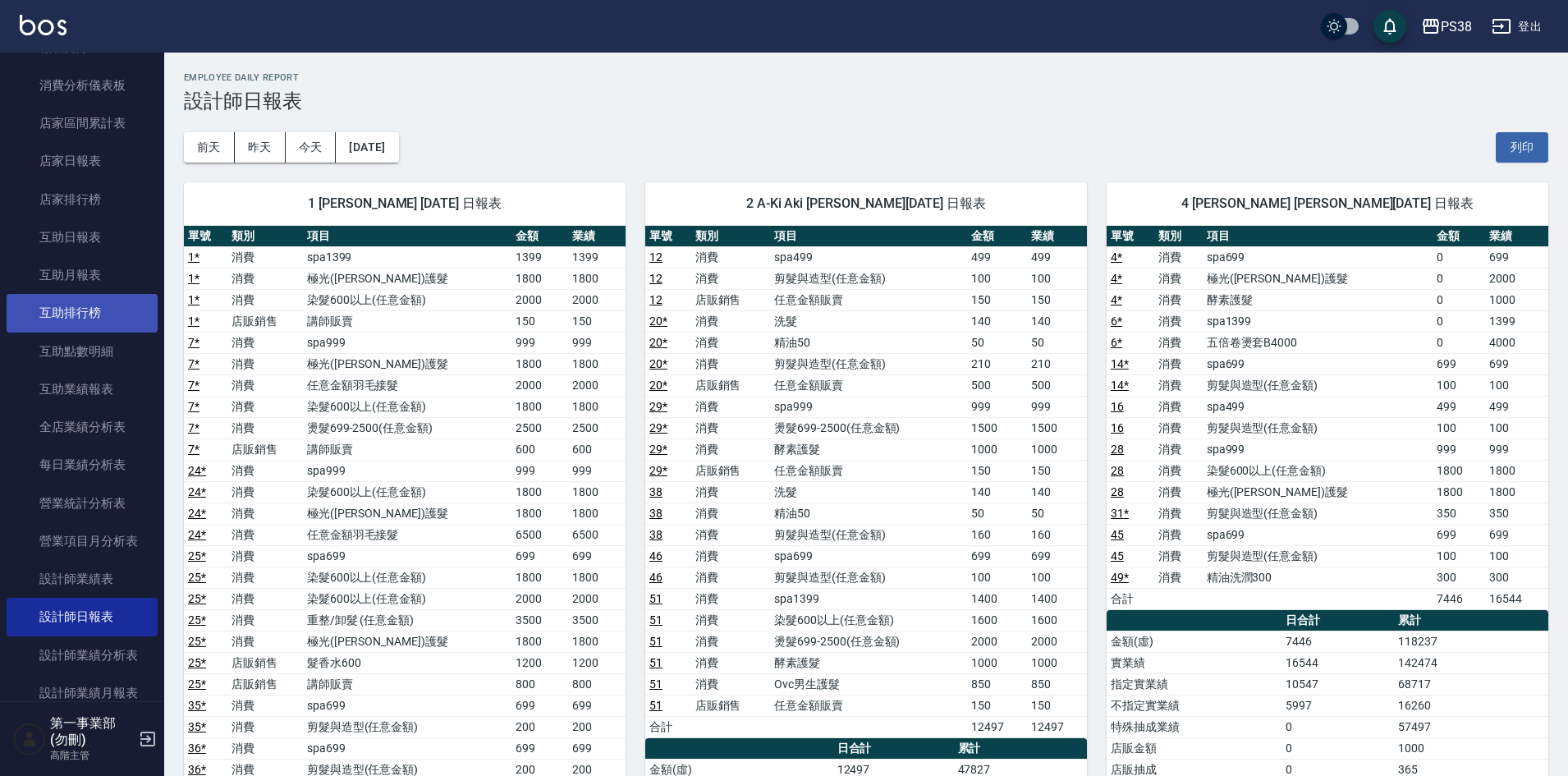
click at [95, 317] on link "互助排行榜" at bounding box center [82, 312] width 151 height 37
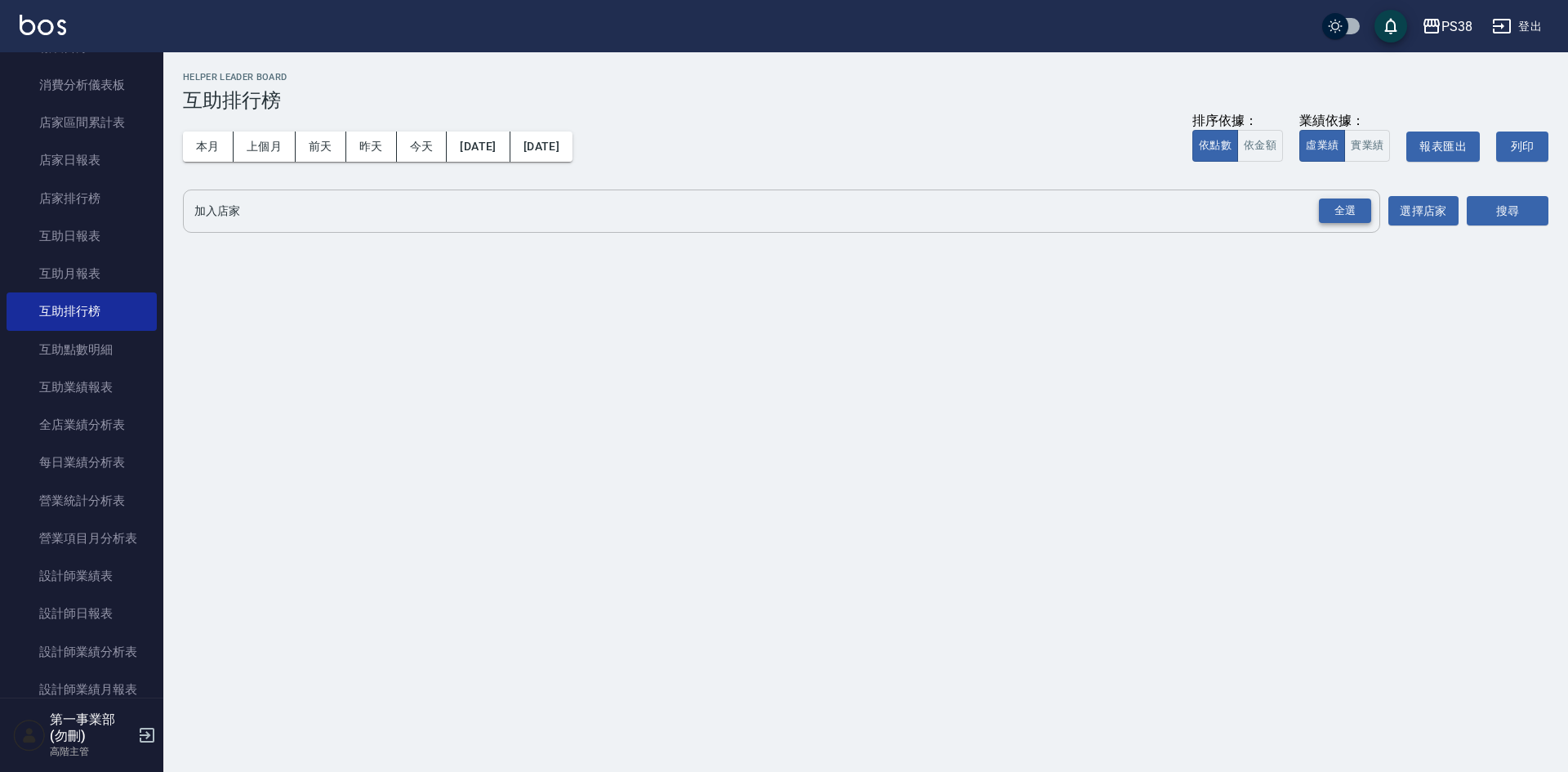
click at [1339, 205] on div "全選" at bounding box center [1345, 211] width 52 height 26
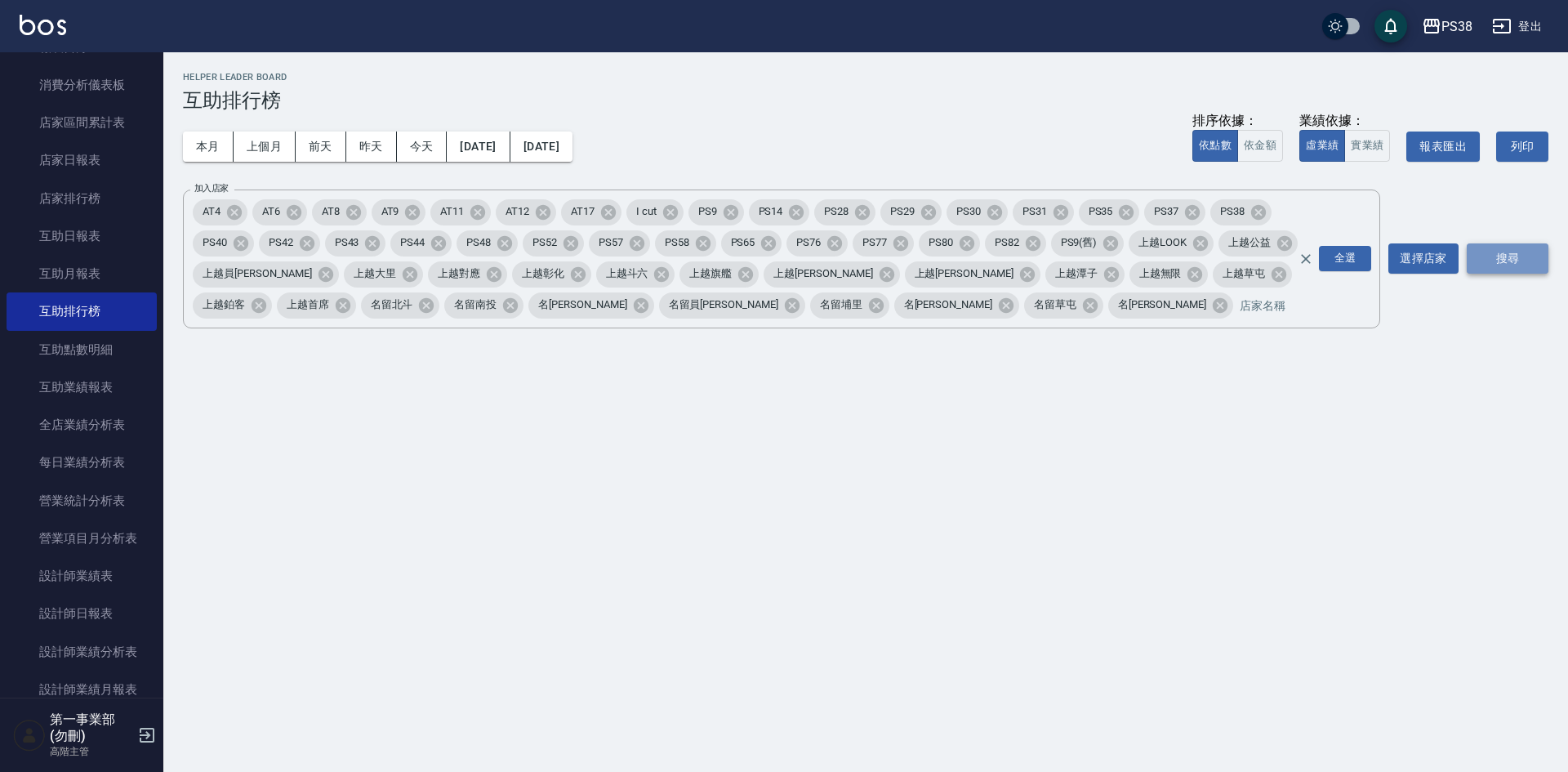
click at [1492, 249] on button "搜尋" at bounding box center [1508, 259] width 82 height 31
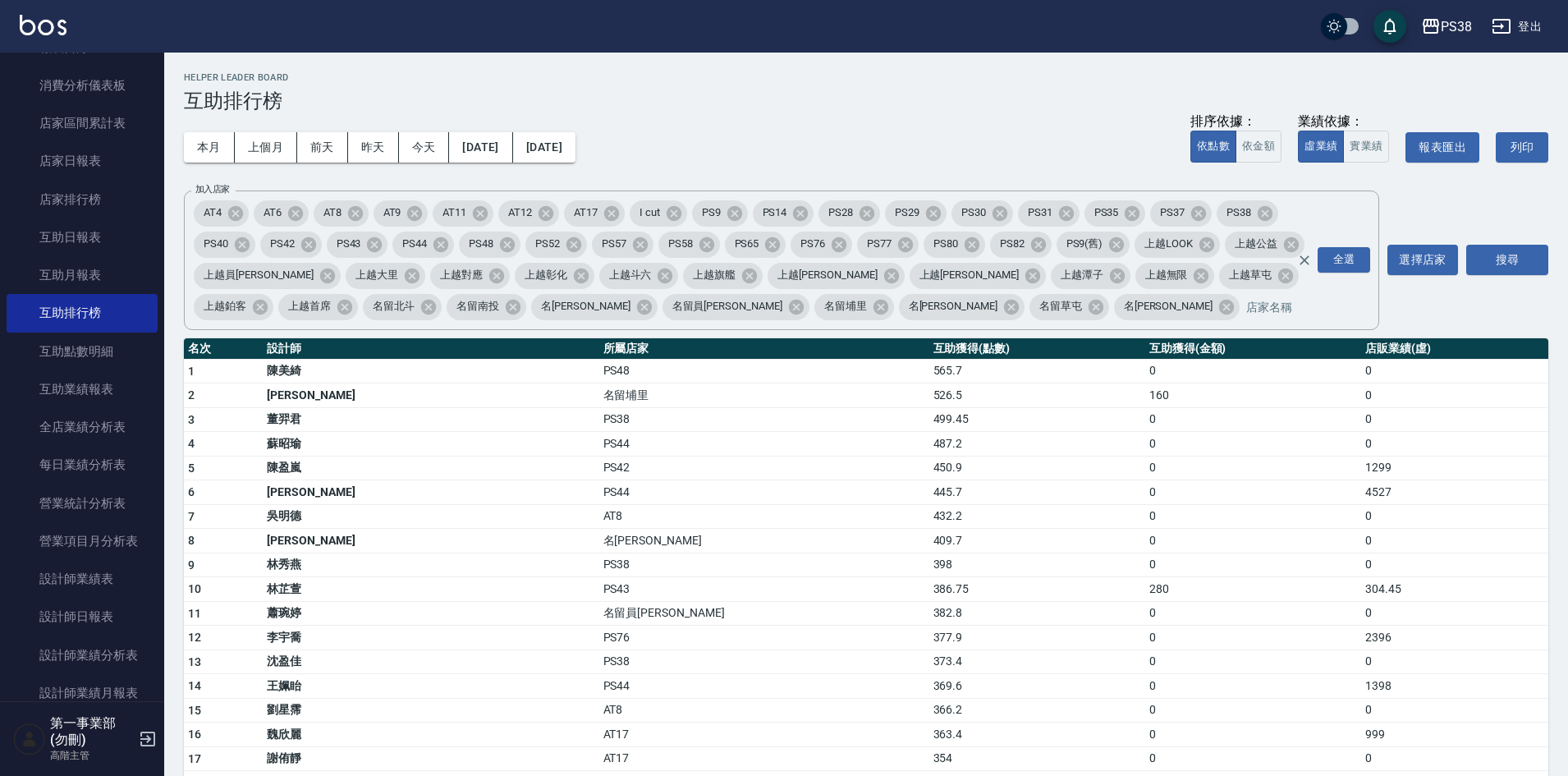
click at [873, 107] on h3 "互助排行榜" at bounding box center [866, 101] width 1364 height 23
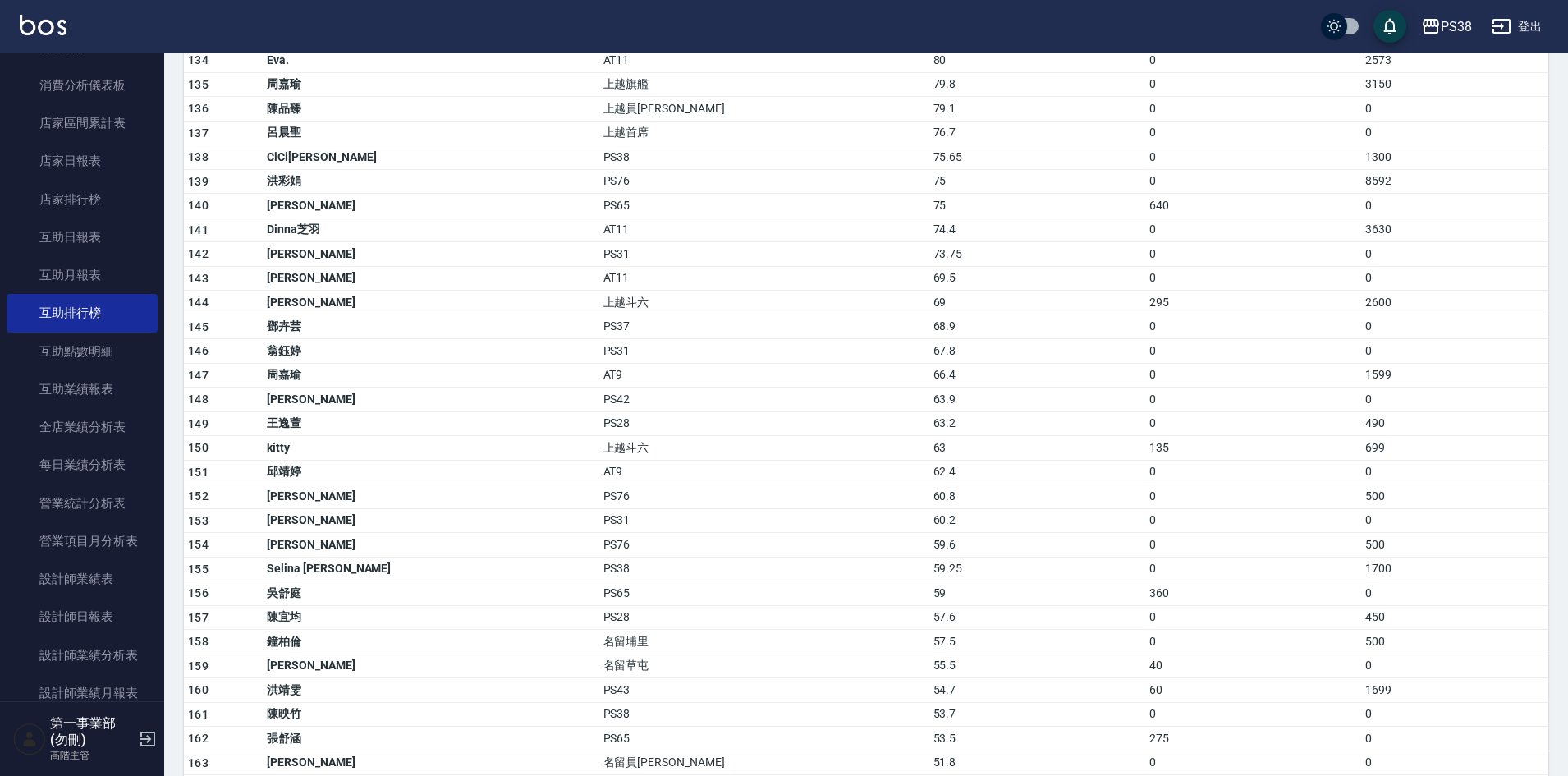
scroll to position [3530, 0]
click at [695, 445] on td "上越斗六" at bounding box center [764, 450] width 330 height 25
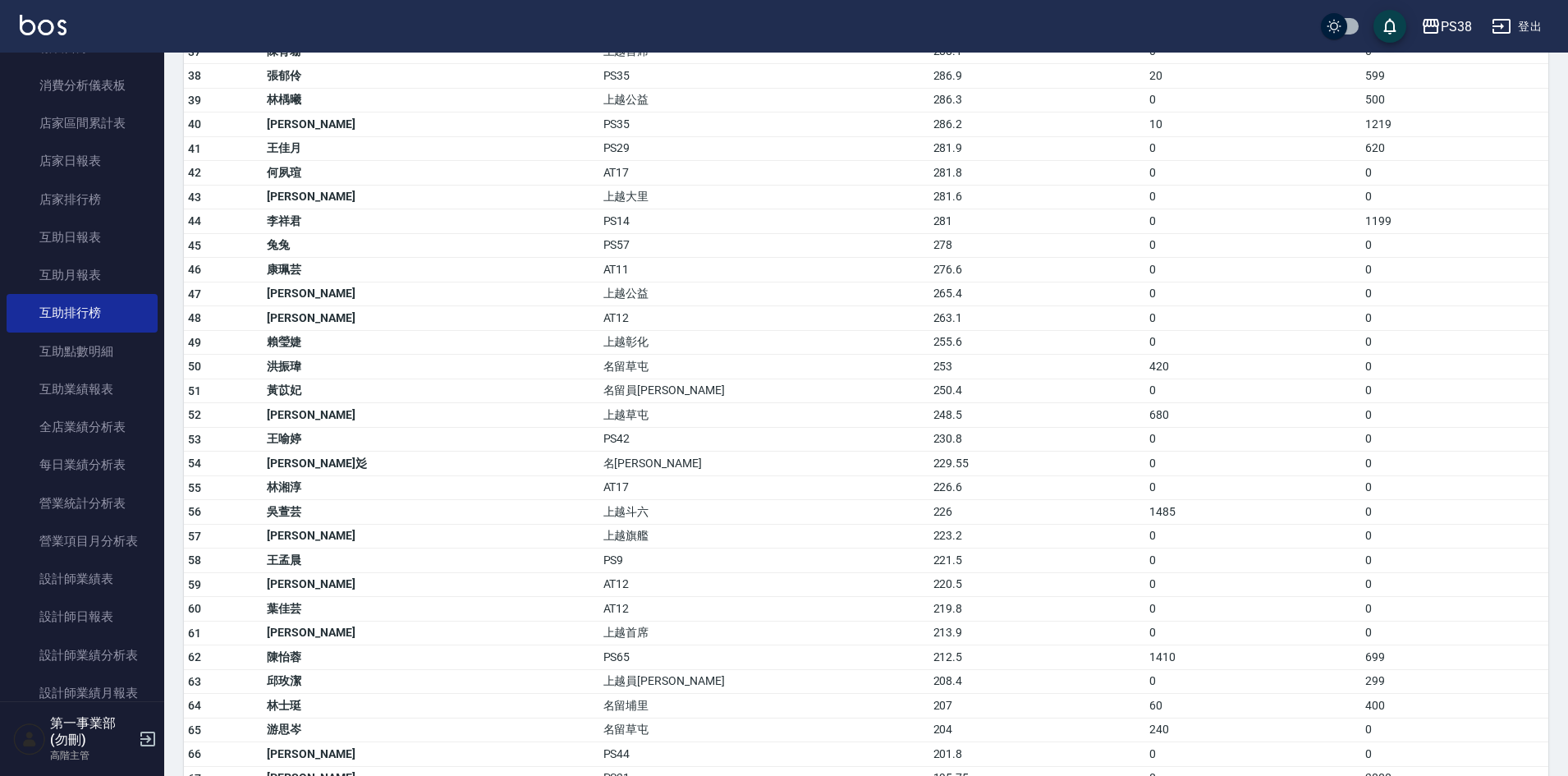
scroll to position [1068, 0]
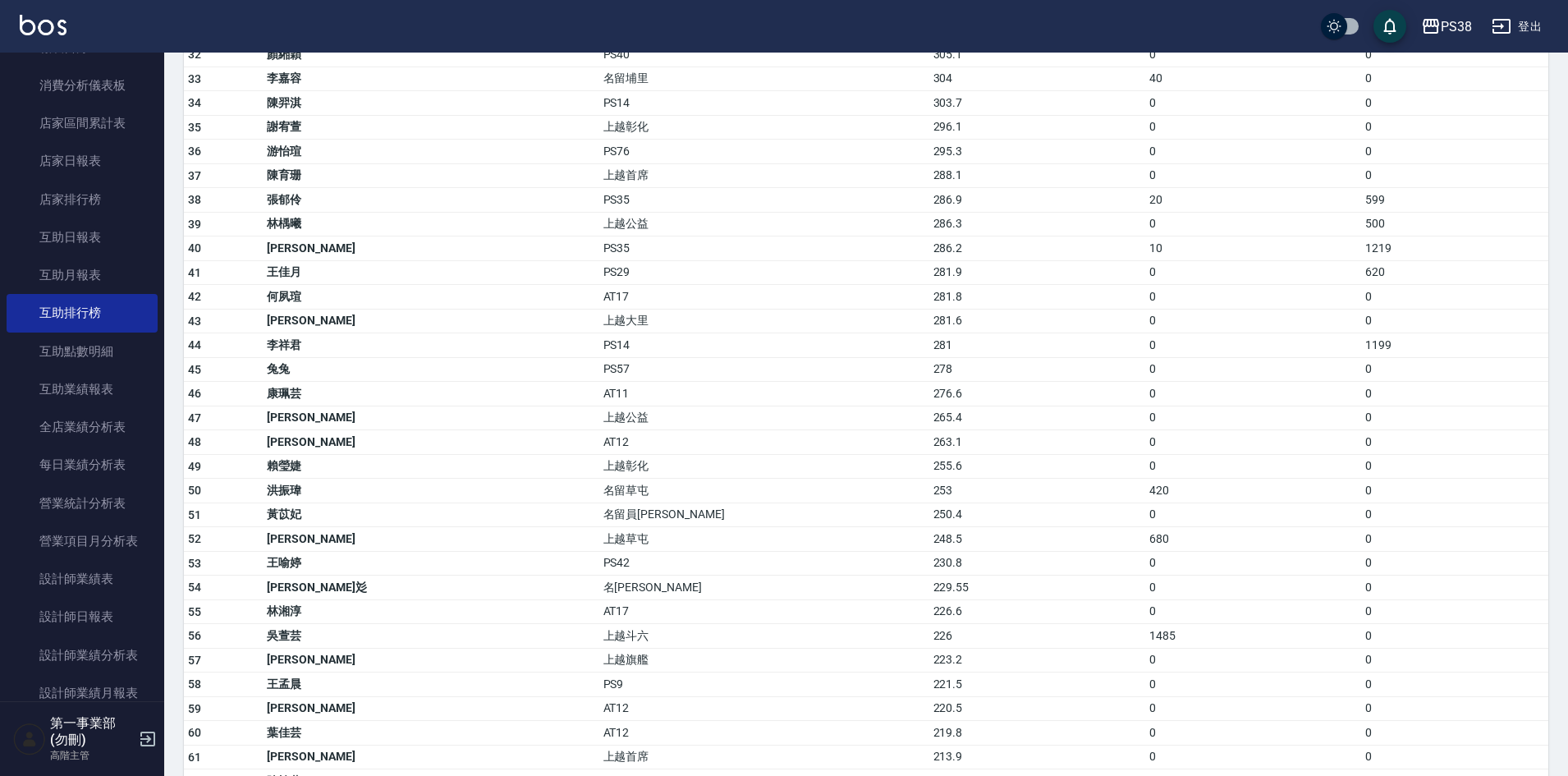
click at [929, 396] on td "276.6" at bounding box center [1037, 394] width 216 height 25
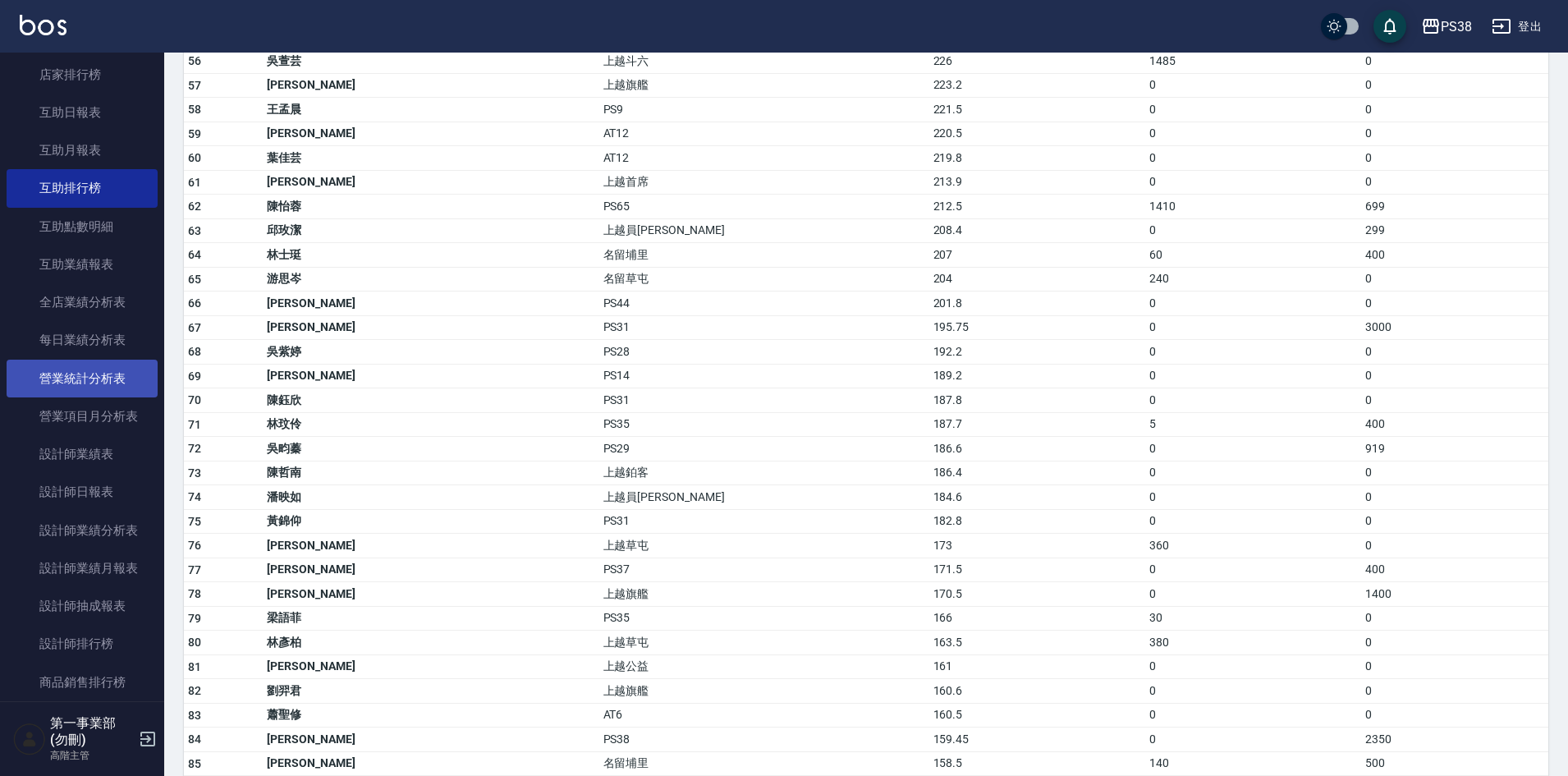
scroll to position [328, 0]
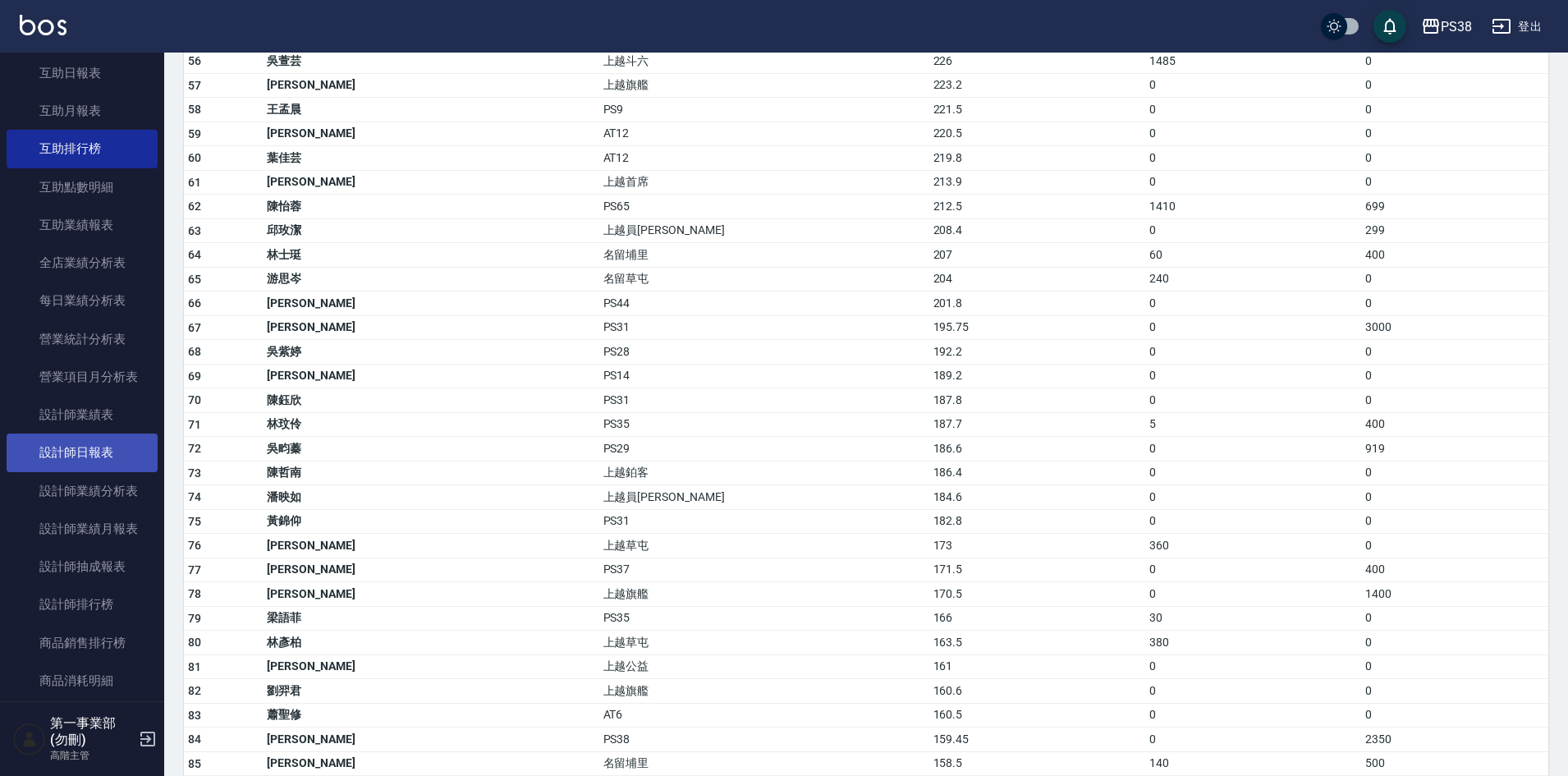
drag, startPoint x: 72, startPoint y: 454, endPoint x: 82, endPoint y: 450, distance: 10.8
click at [72, 454] on link "設計師日報表" at bounding box center [82, 452] width 151 height 37
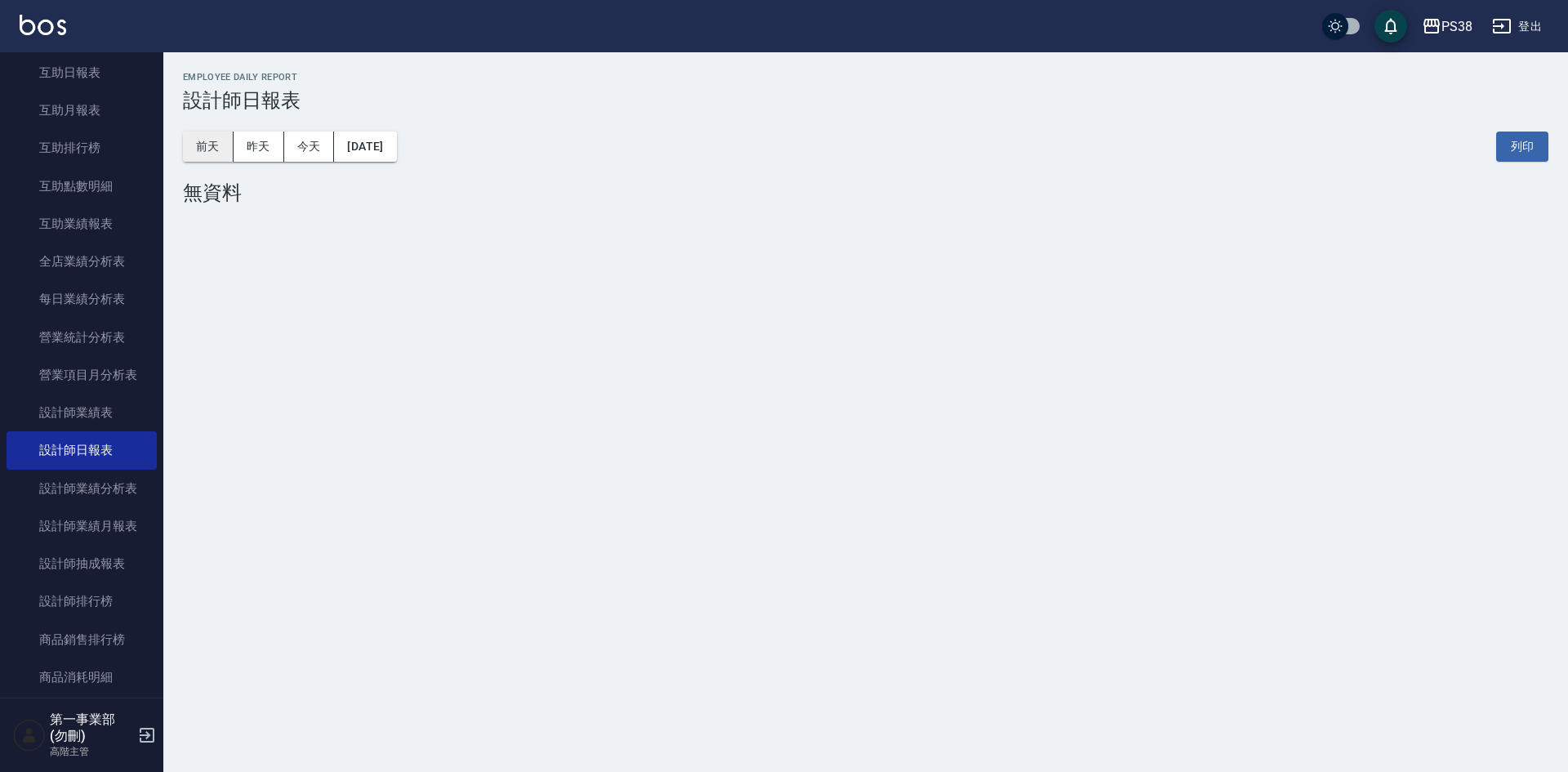
click at [213, 144] on button "前天" at bounding box center [208, 147] width 51 height 31
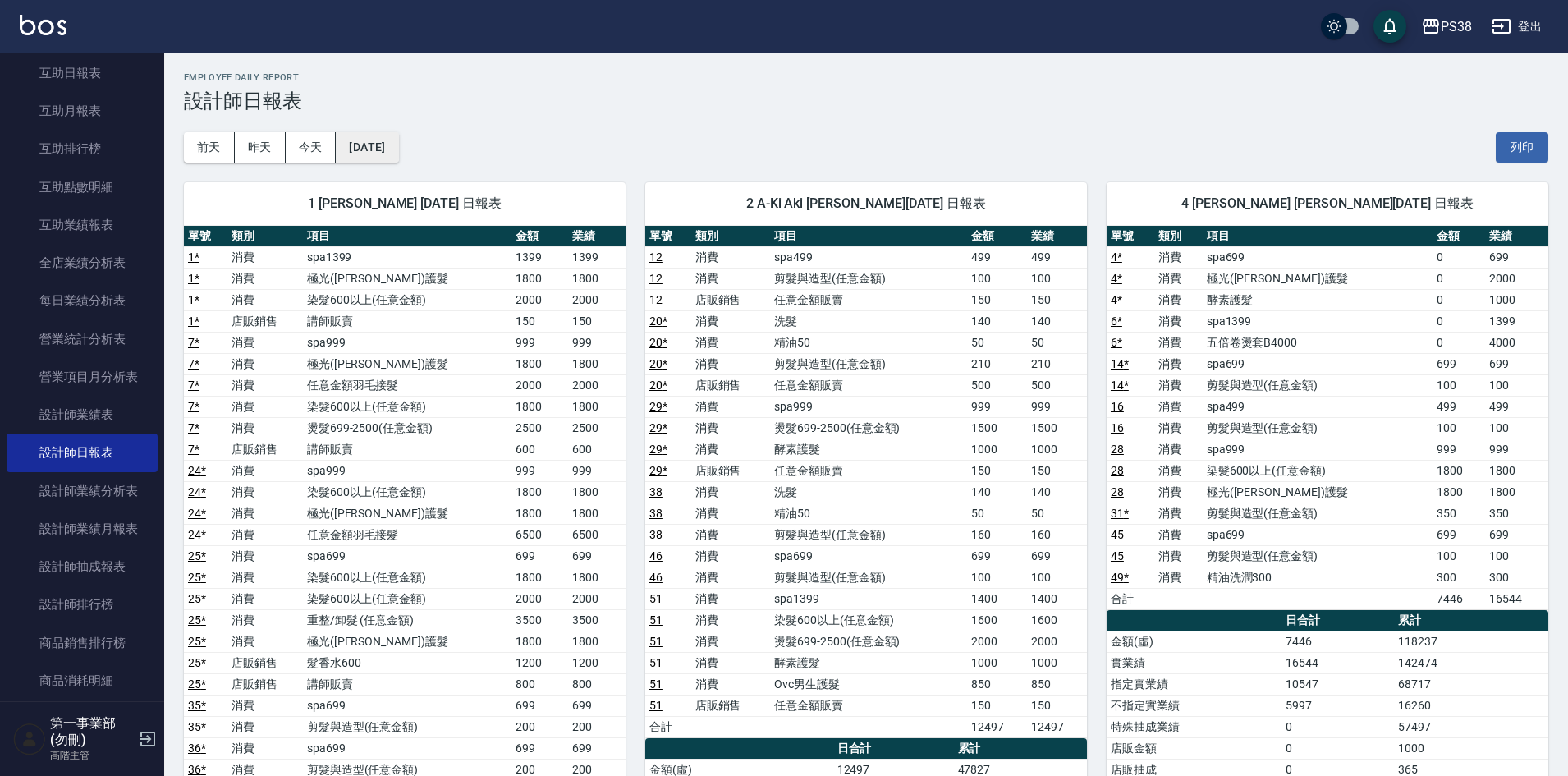
click at [398, 153] on button "2025/09/13" at bounding box center [366, 148] width 62 height 31
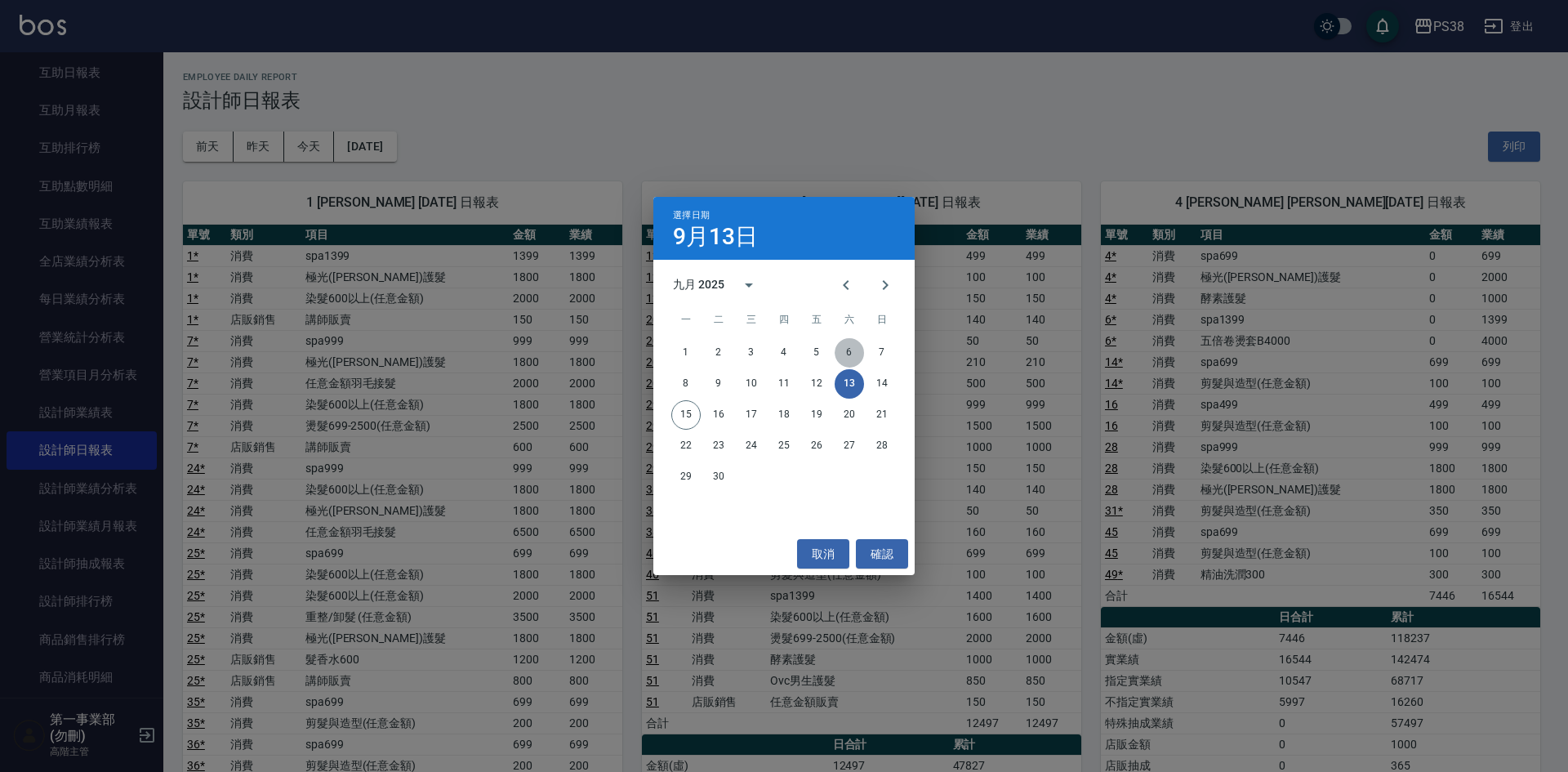
click at [853, 354] on button "6" at bounding box center [849, 352] width 30 height 30
